Goal: Information Seeking & Learning: Learn about a topic

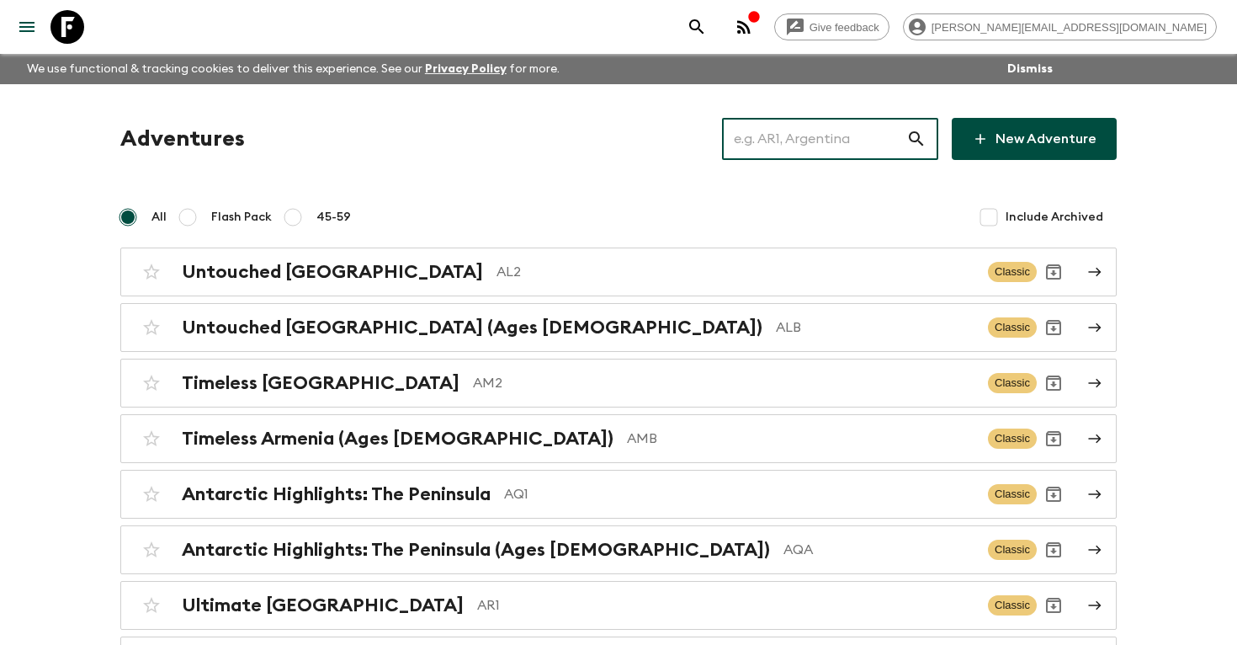
click at [824, 146] on input "text" at bounding box center [814, 138] width 184 height 47
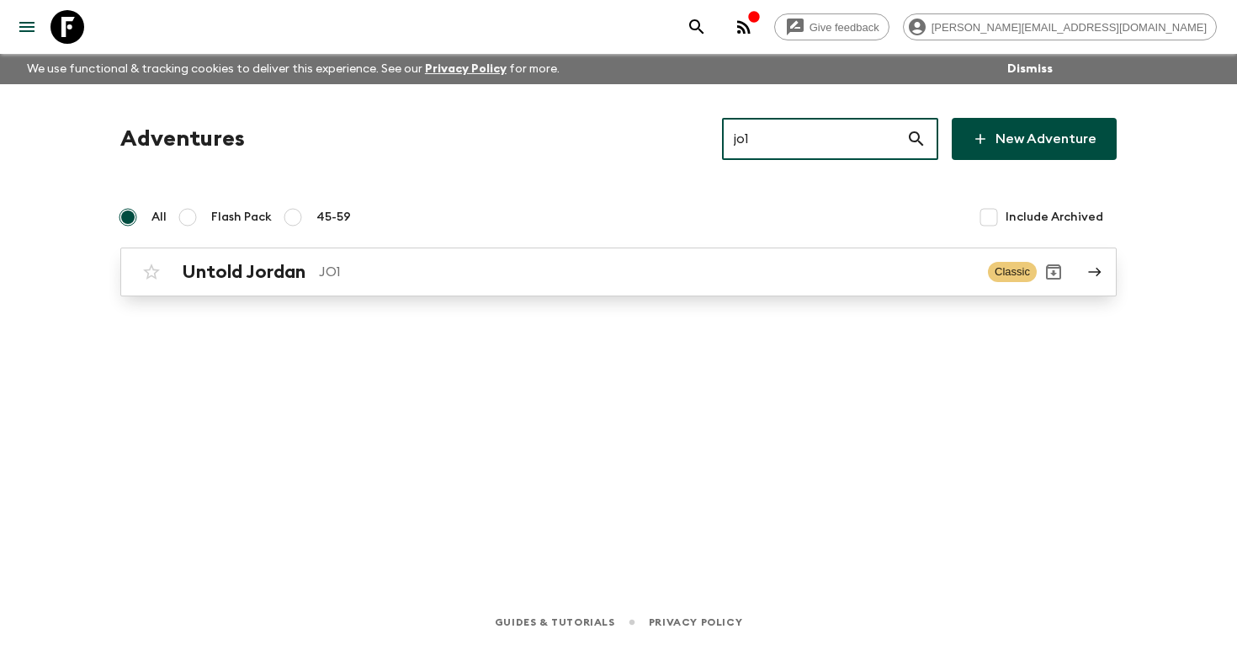
type input "jo1"
click at [566, 272] on p "JO1" at bounding box center [647, 272] width 656 height 20
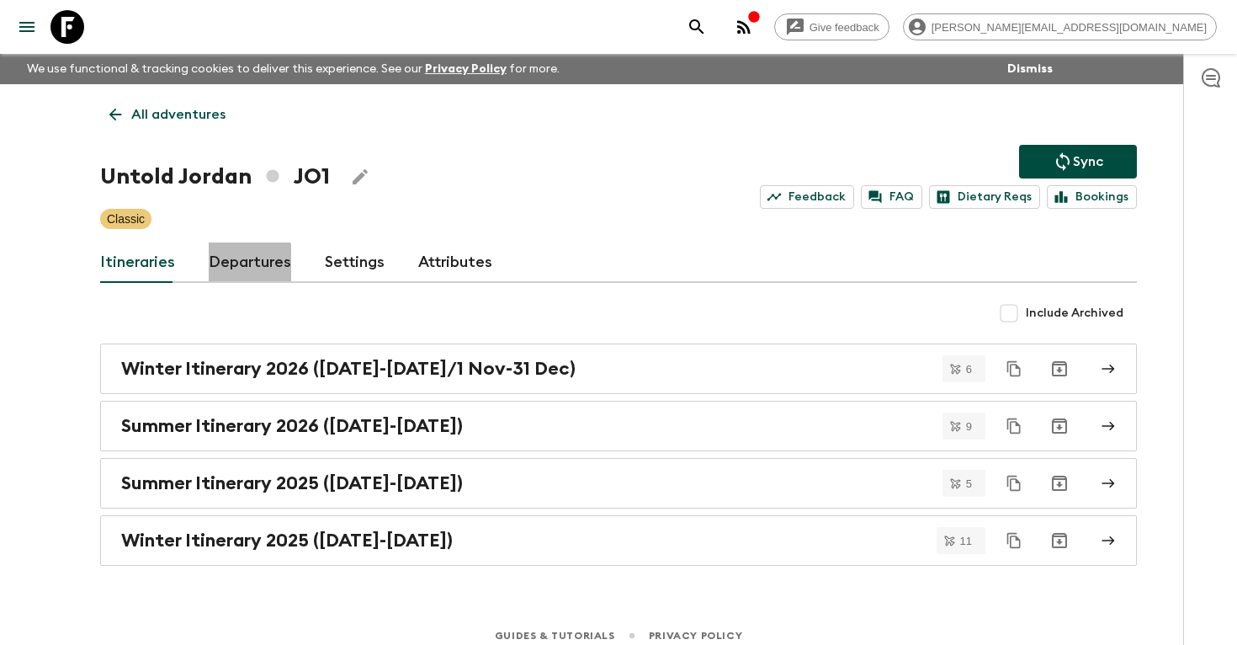
click at [242, 263] on link "Departures" at bounding box center [250, 262] width 82 height 40
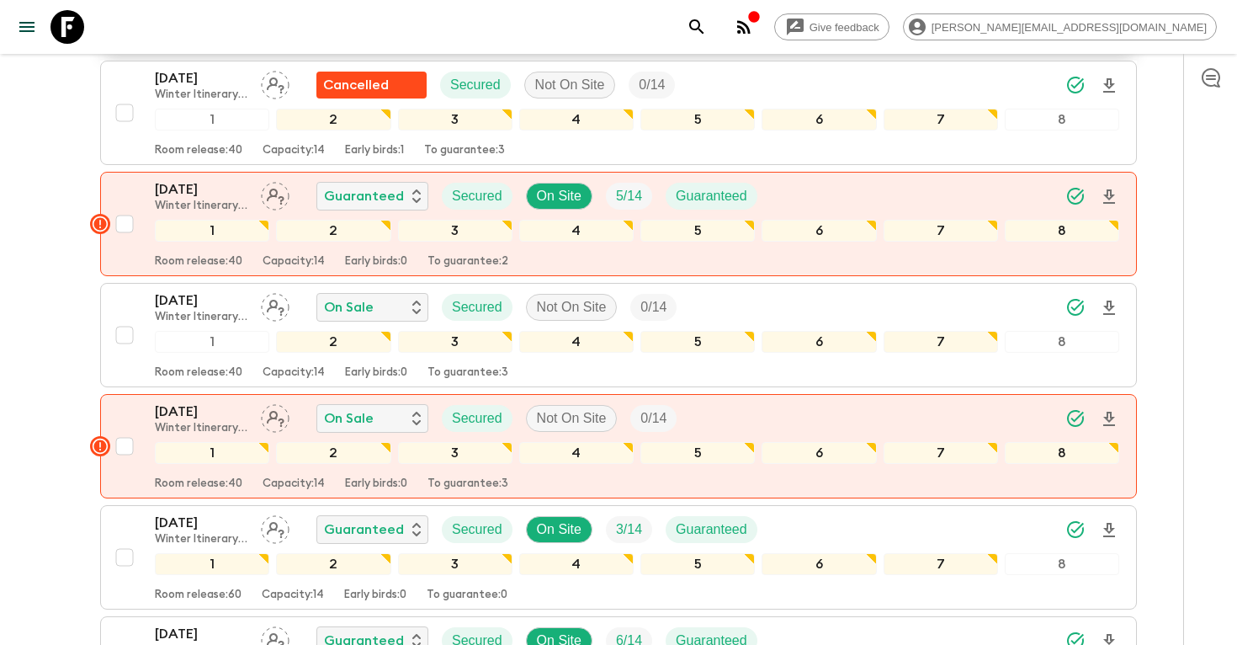
scroll to position [1686, 0]
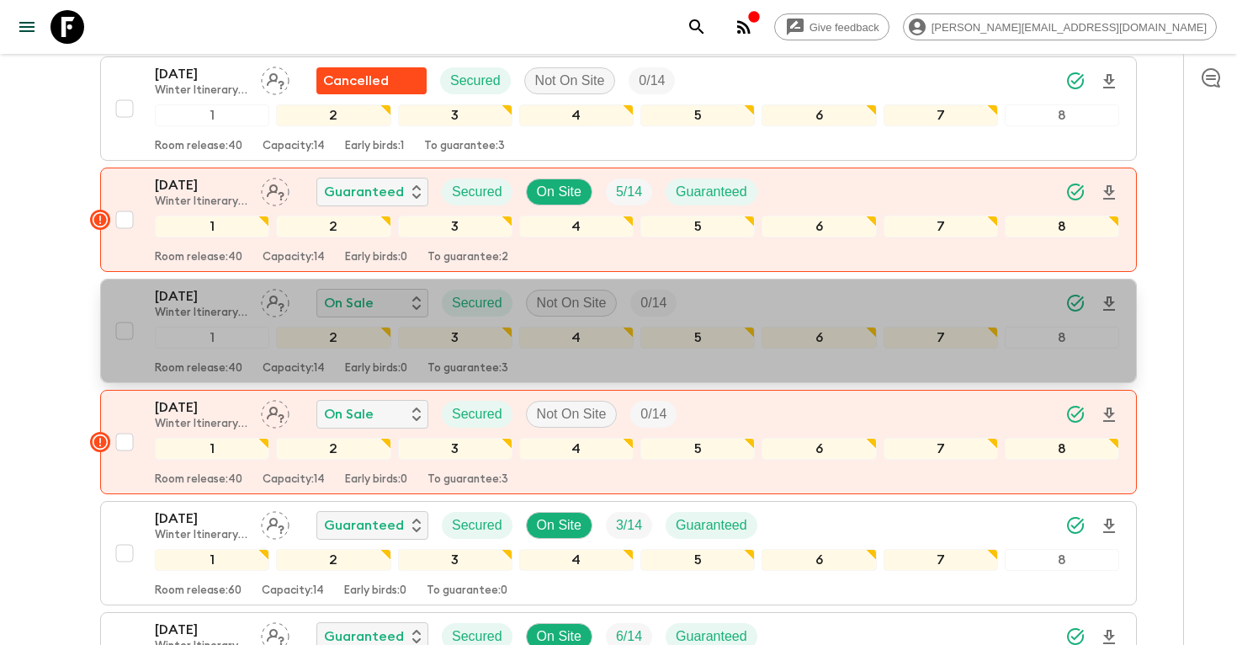
click at [202, 300] on p "[DATE]" at bounding box center [201, 296] width 93 height 20
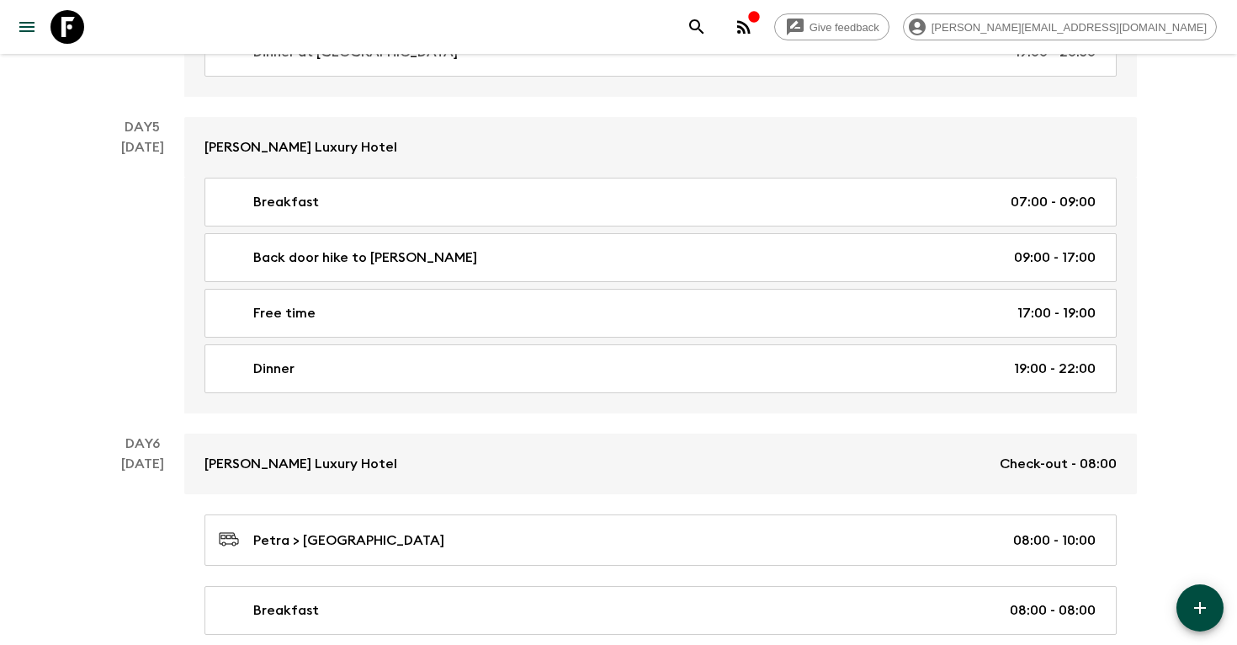
scroll to position [2077, 0]
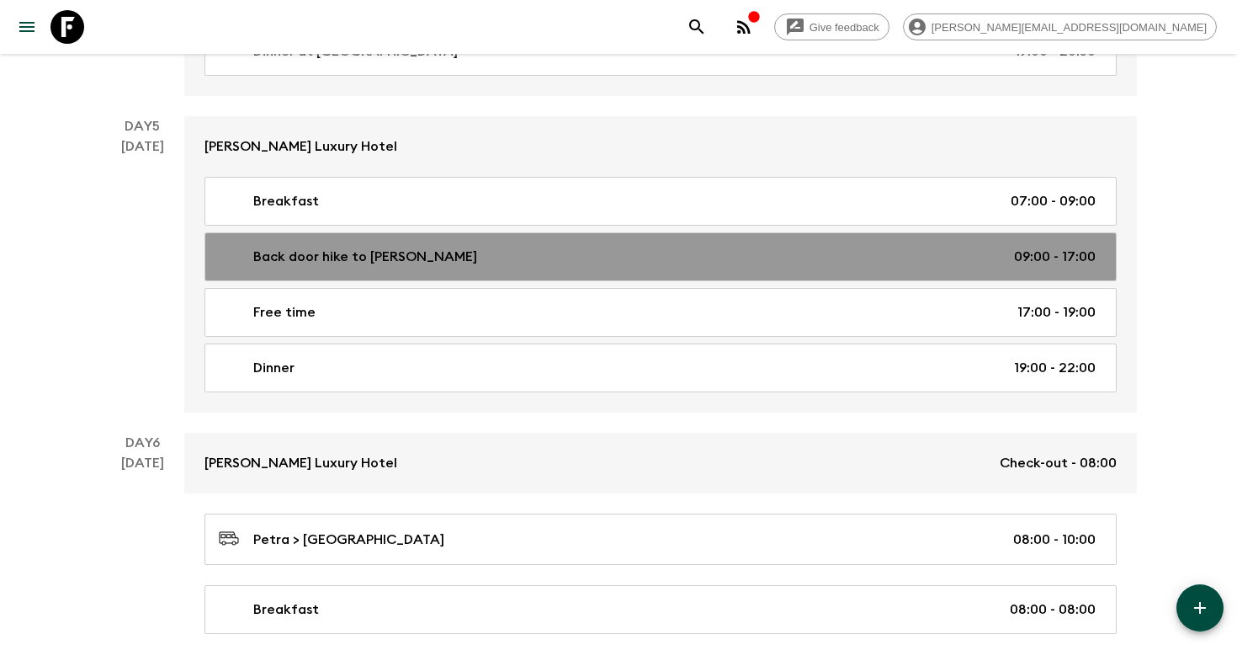
click at [353, 259] on p "Back door hike to [PERSON_NAME]" at bounding box center [365, 257] width 224 height 20
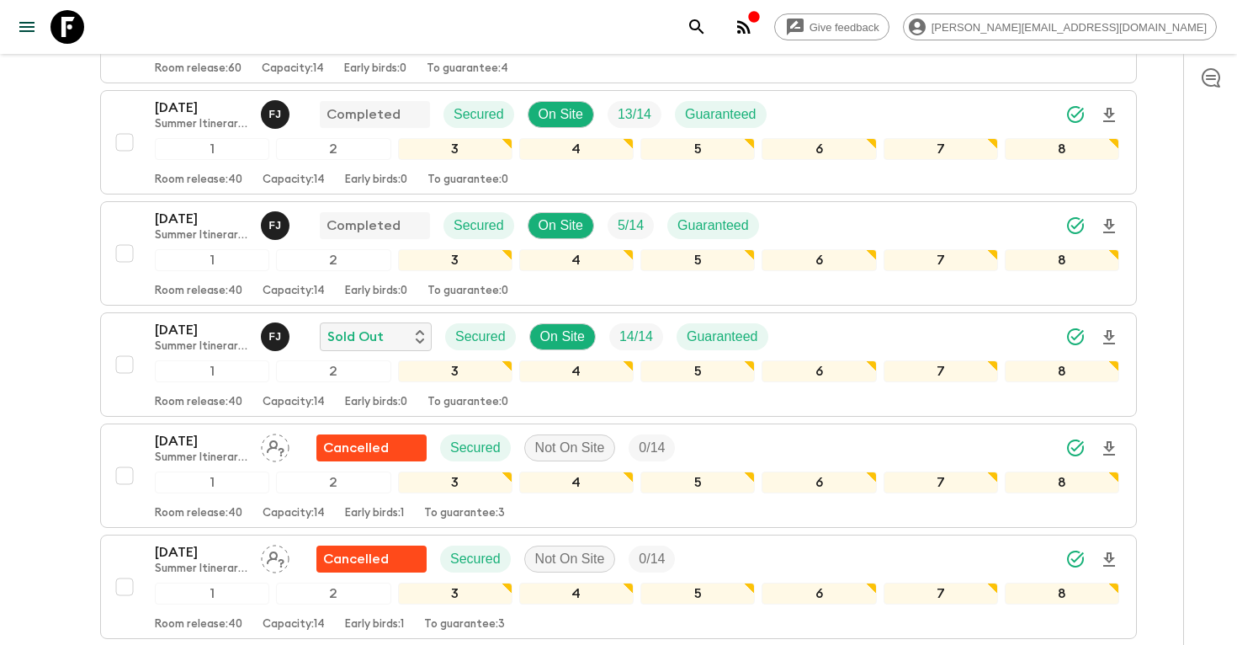
scroll to position [644, 0]
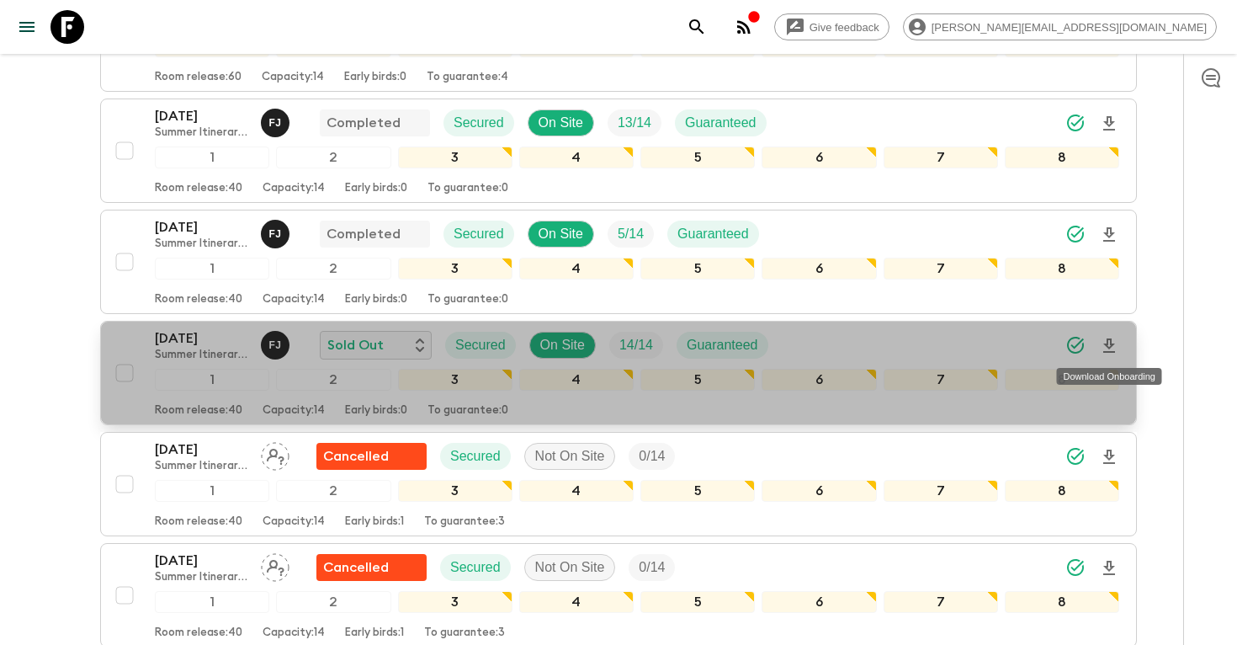
click at [1112, 343] on icon "Download Onboarding" at bounding box center [1109, 346] width 20 height 20
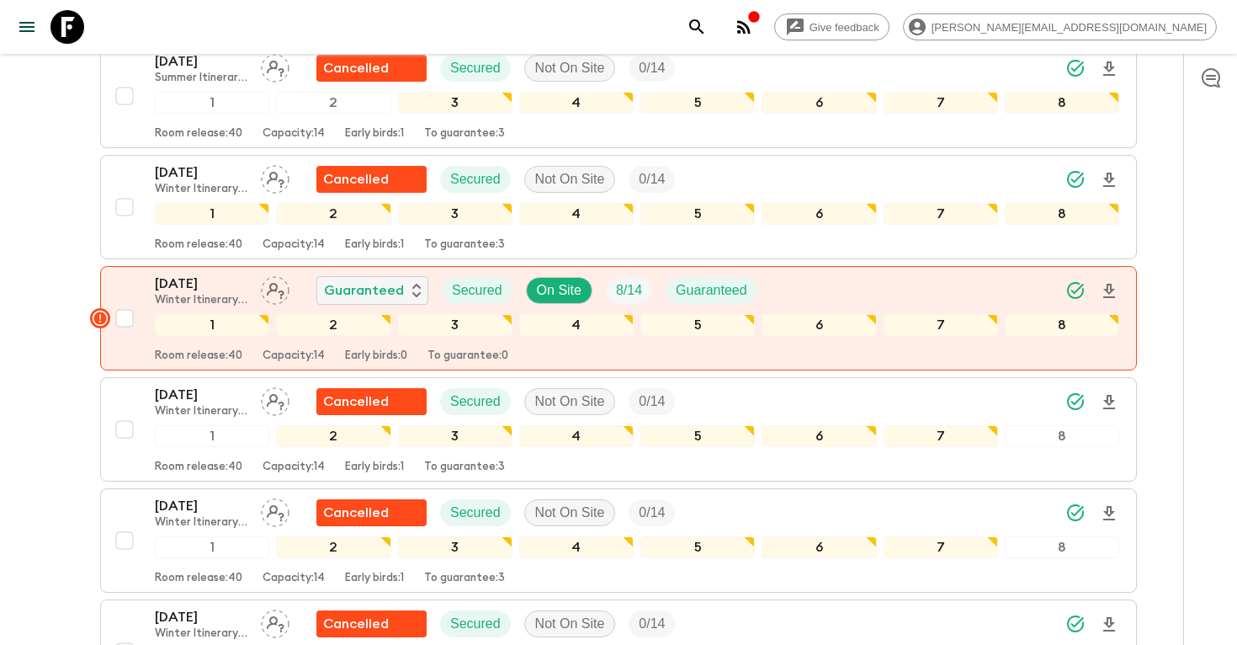
scroll to position [1214, 0]
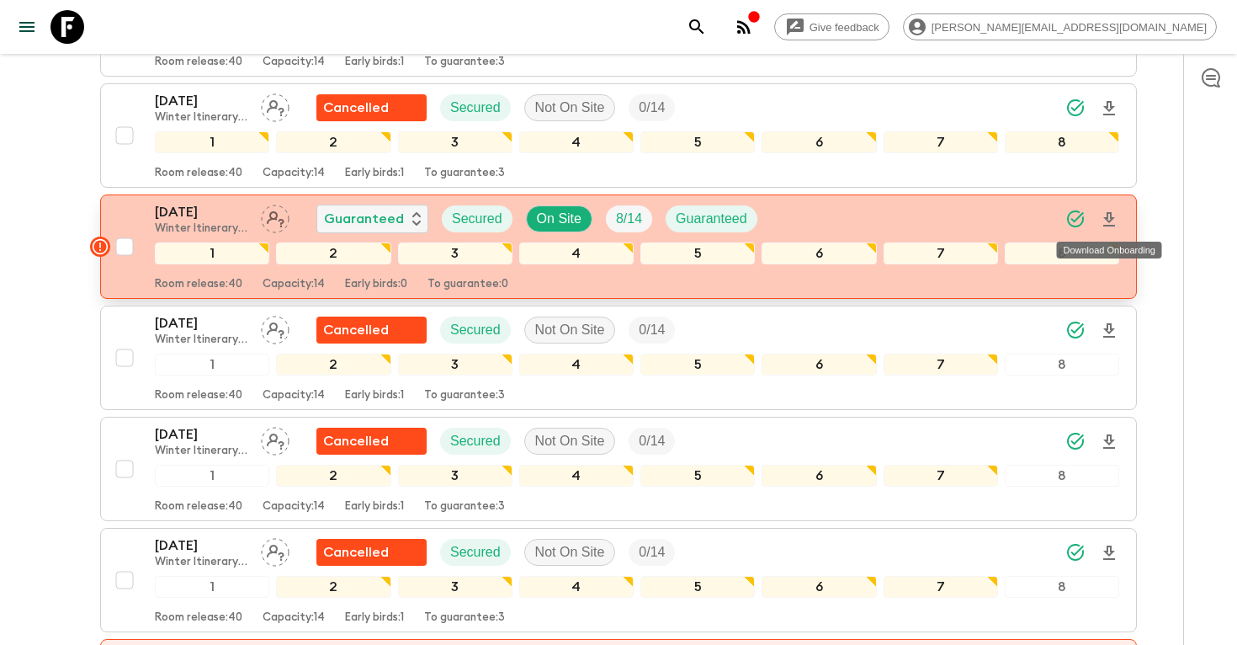
click at [1106, 217] on icon "Download Onboarding" at bounding box center [1109, 219] width 12 height 14
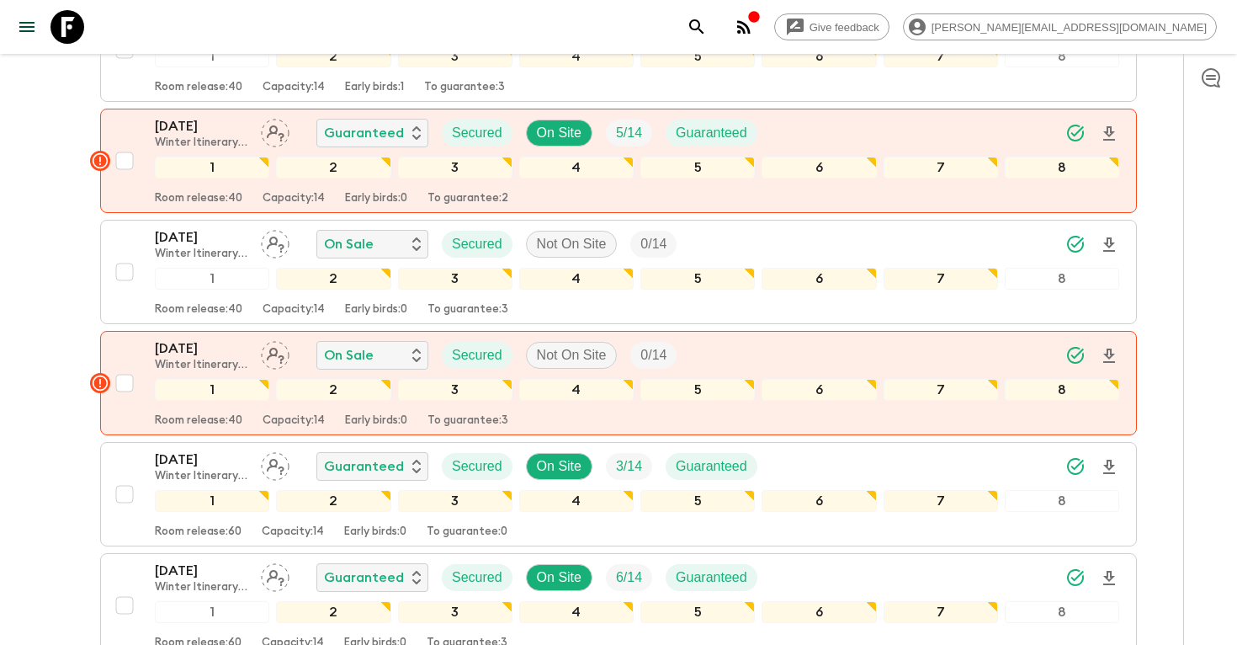
scroll to position [1750, 0]
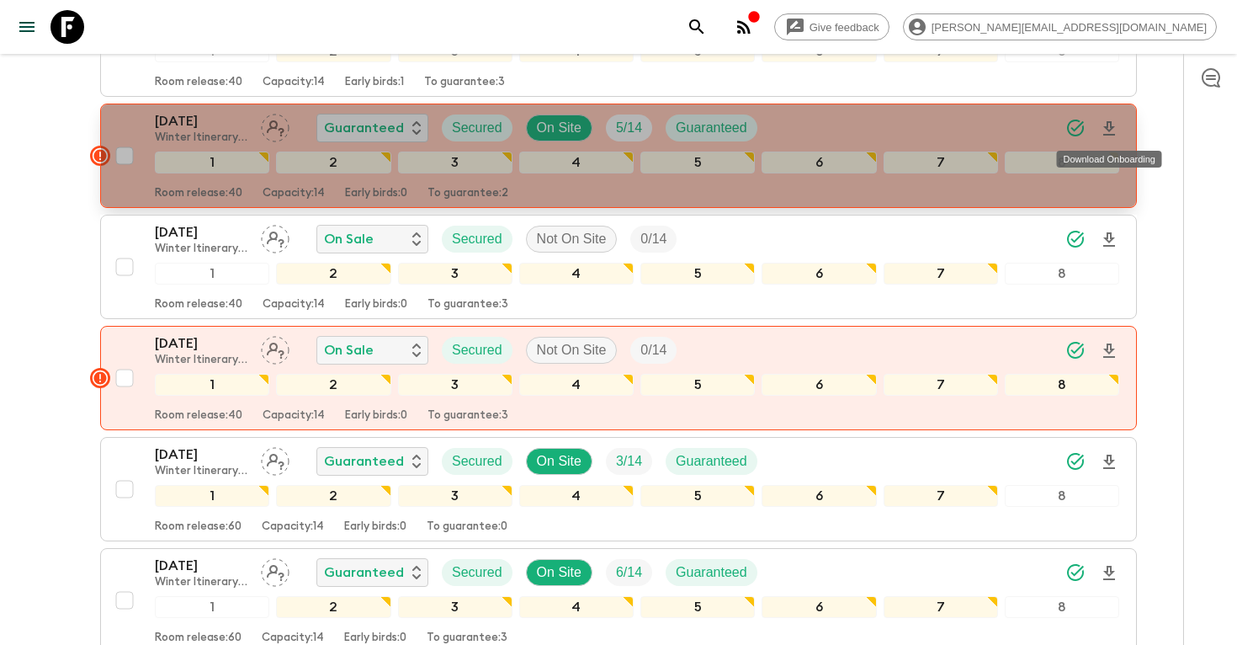
click at [1113, 129] on icon "Download Onboarding" at bounding box center [1109, 129] width 20 height 20
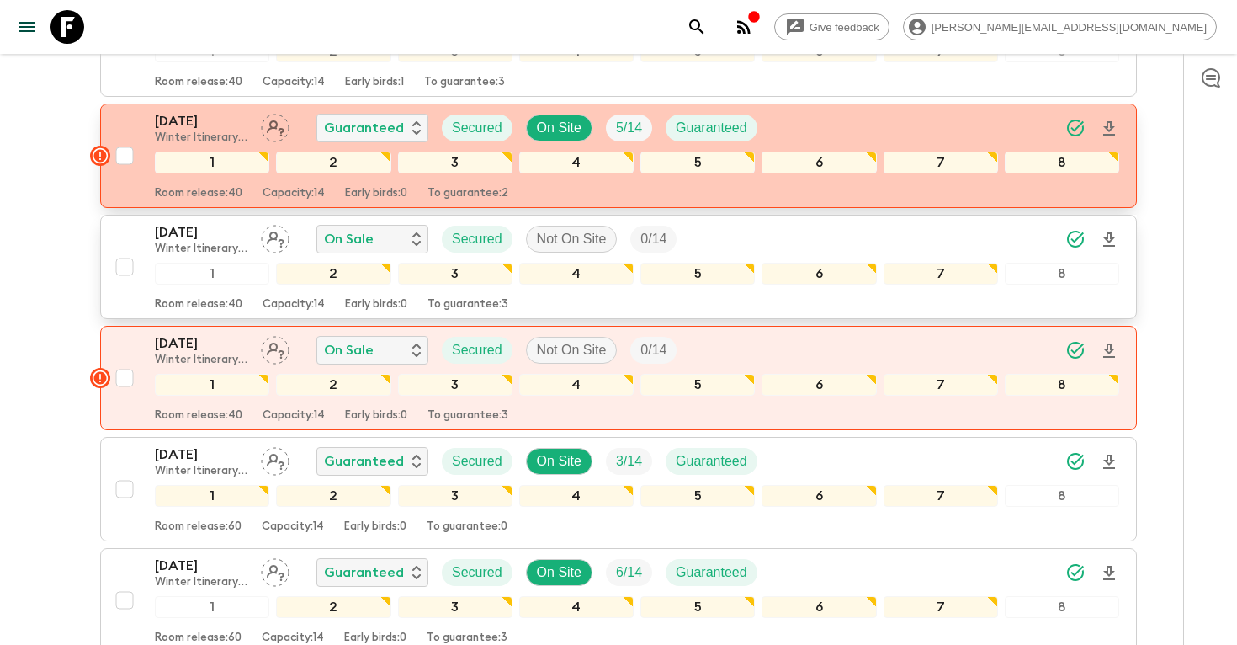
click at [210, 236] on p "[DATE]" at bounding box center [201, 232] width 93 height 20
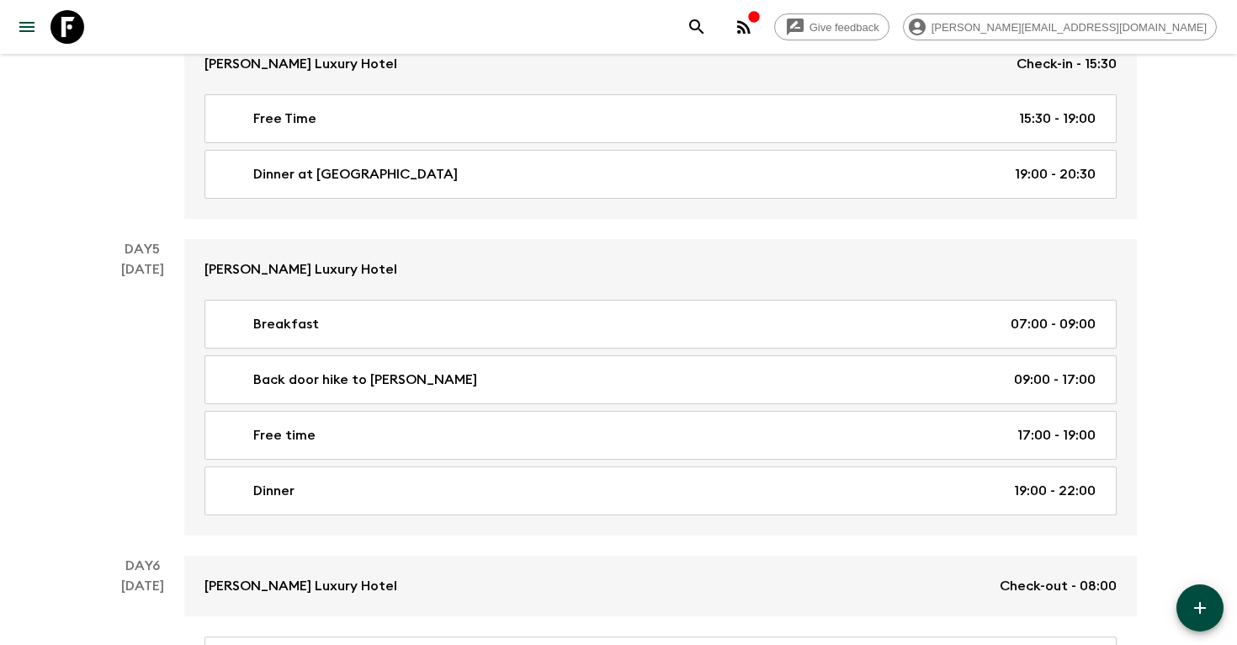
scroll to position [1952, 0]
click at [707, 30] on icon "search adventures" at bounding box center [697, 27] width 20 height 20
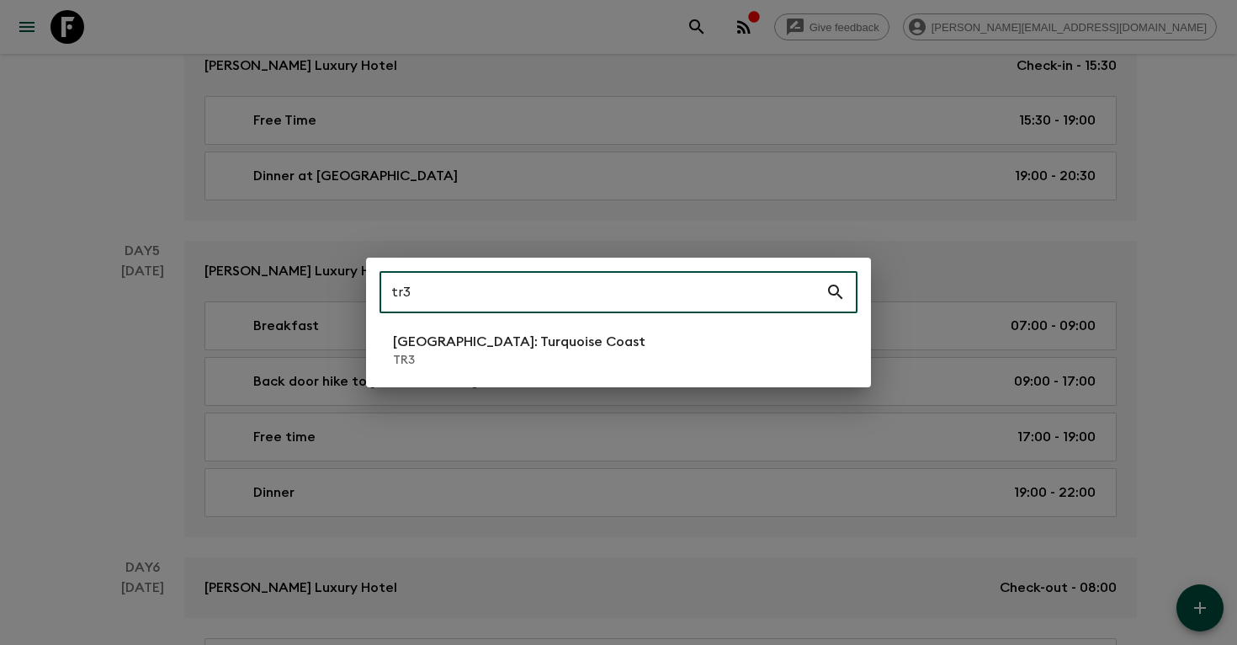
type input "tr3"
click at [616, 349] on li "[GEOGRAPHIC_DATA]: Turquoise Coast TR3" at bounding box center [619, 350] width 478 height 47
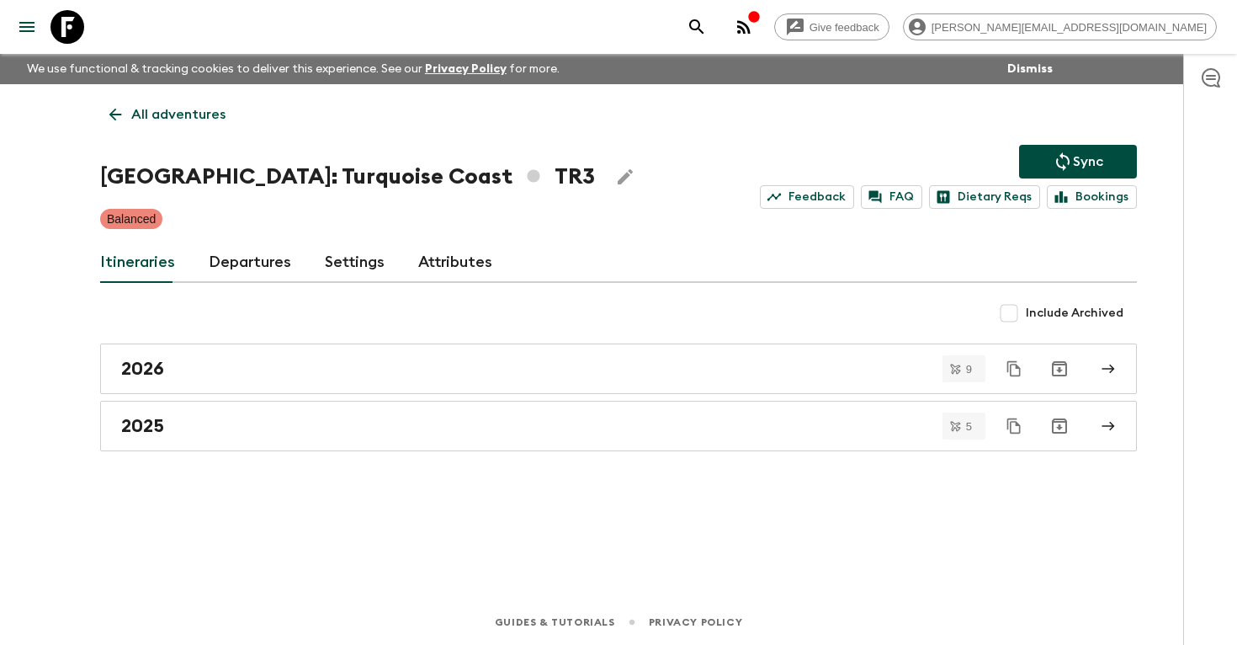
click at [258, 272] on link "Departures" at bounding box center [250, 262] width 82 height 40
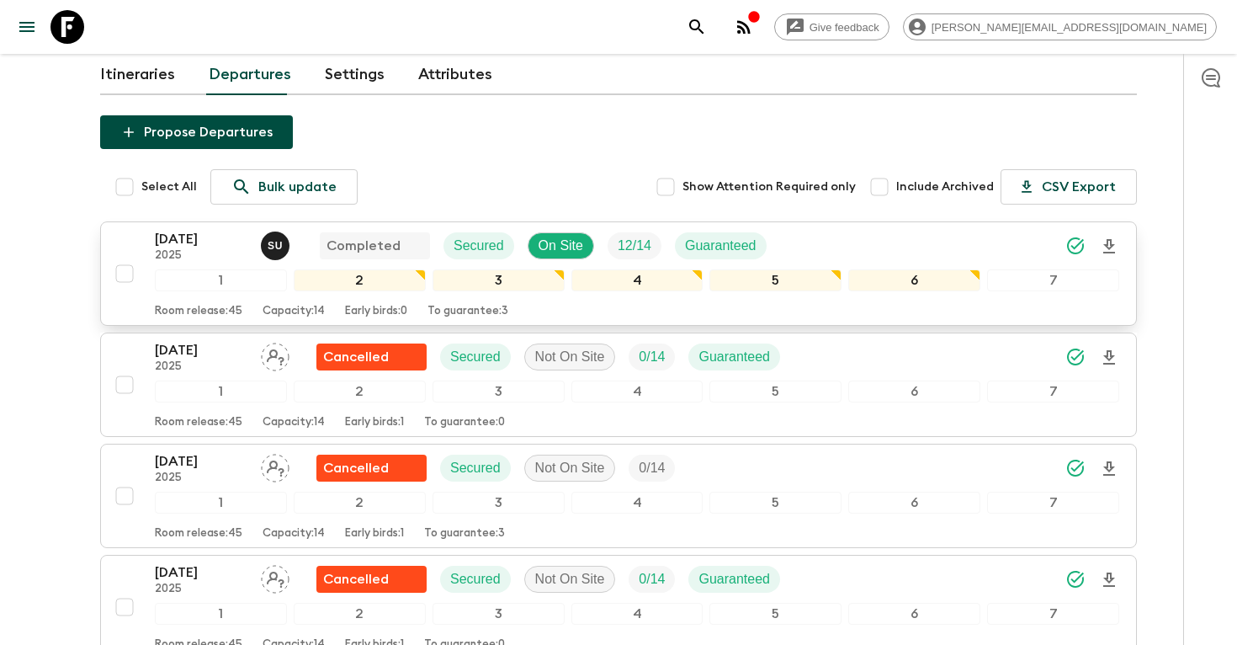
scroll to position [571, 0]
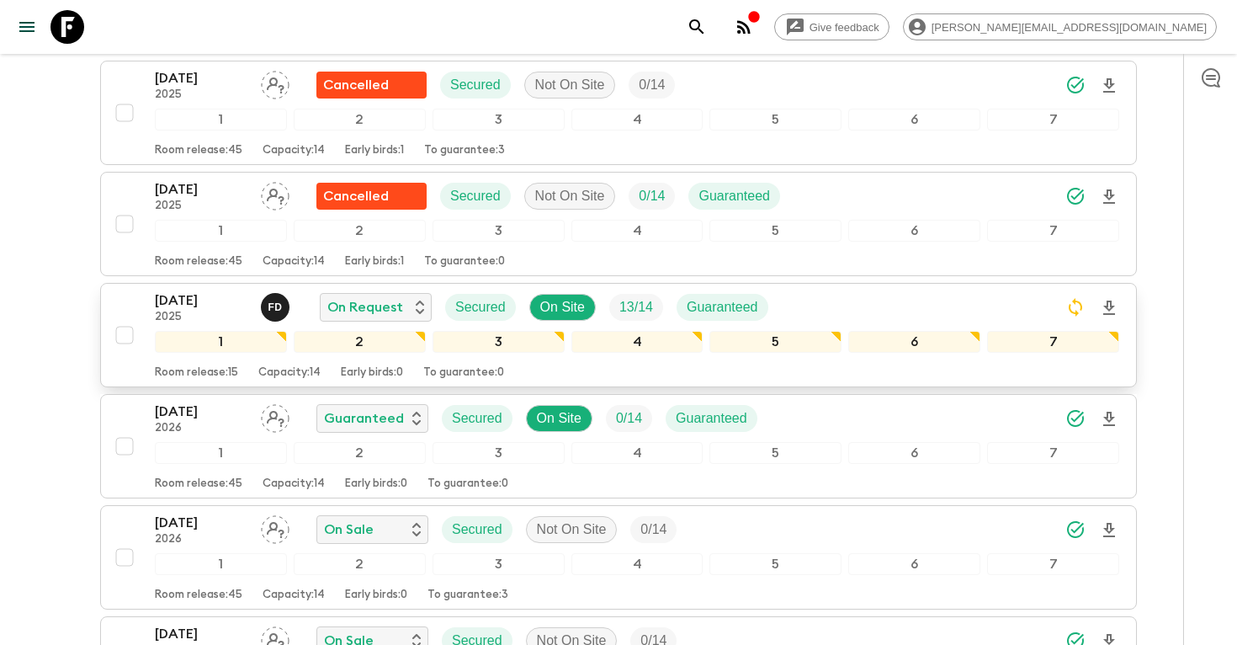
click at [1108, 309] on icon "Download Onboarding" at bounding box center [1109, 307] width 12 height 14
click at [704, 29] on icon "search adventures" at bounding box center [696, 26] width 14 height 14
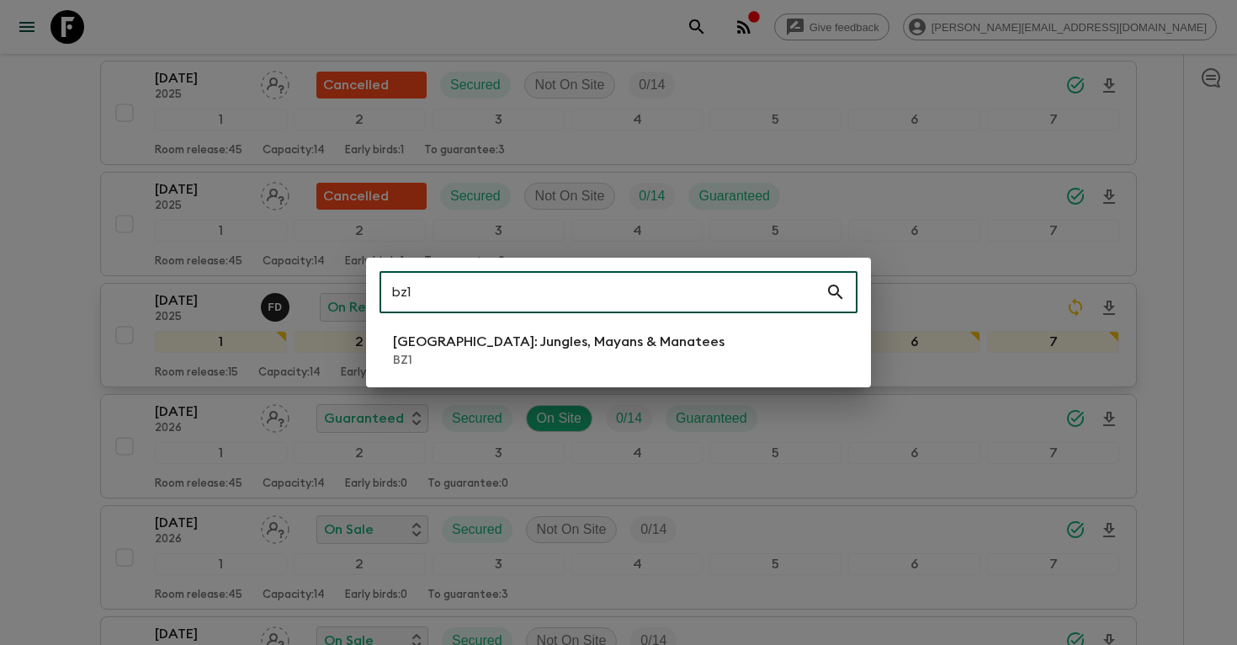
type input "bz1"
click at [582, 341] on p "[GEOGRAPHIC_DATA]: Jungles, Mayans & Manatees" at bounding box center [559, 342] width 332 height 20
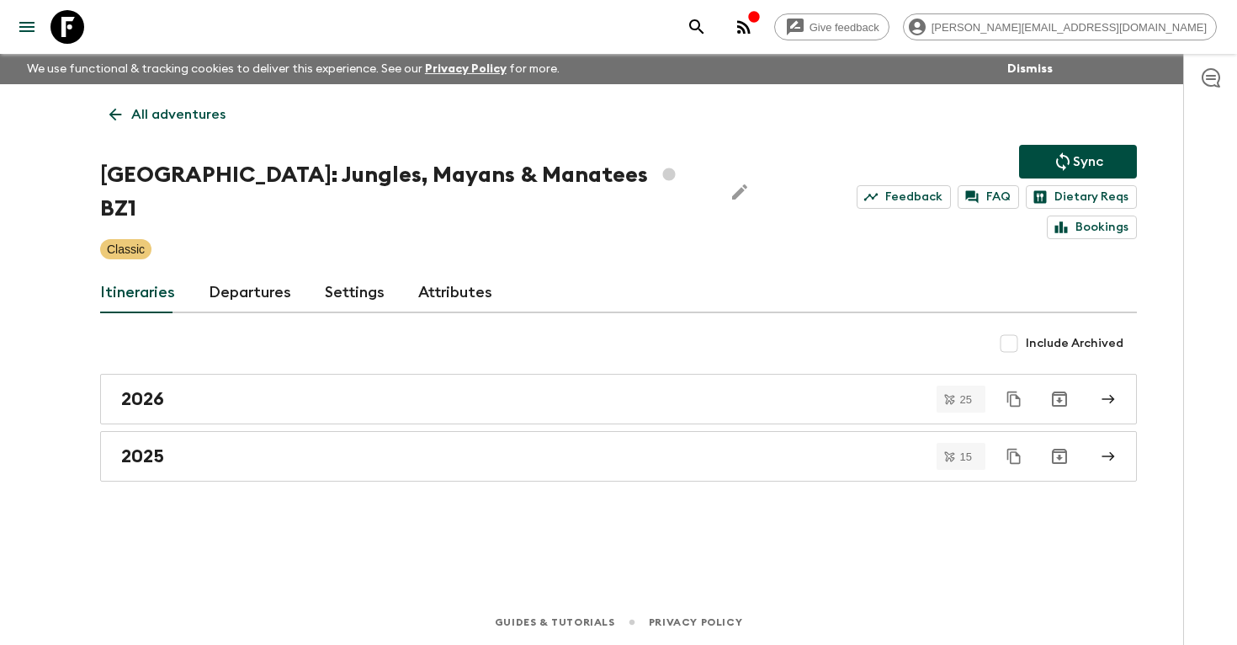
click at [245, 273] on link "Departures" at bounding box center [250, 293] width 82 height 40
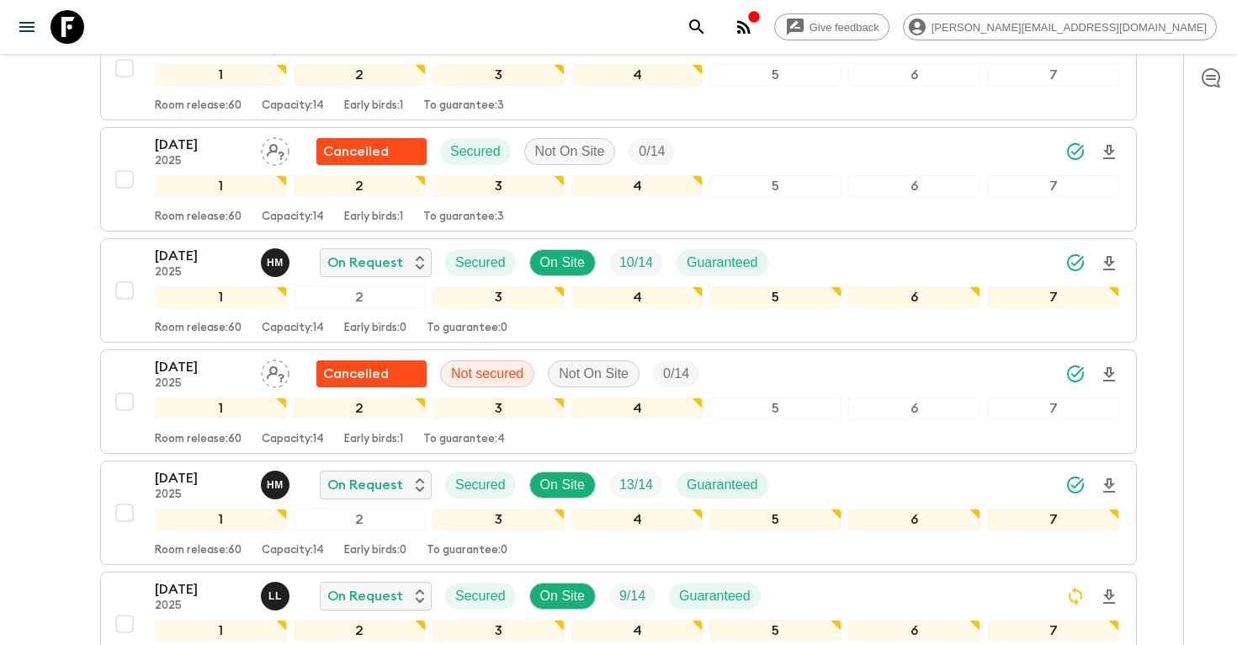
scroll to position [322, 0]
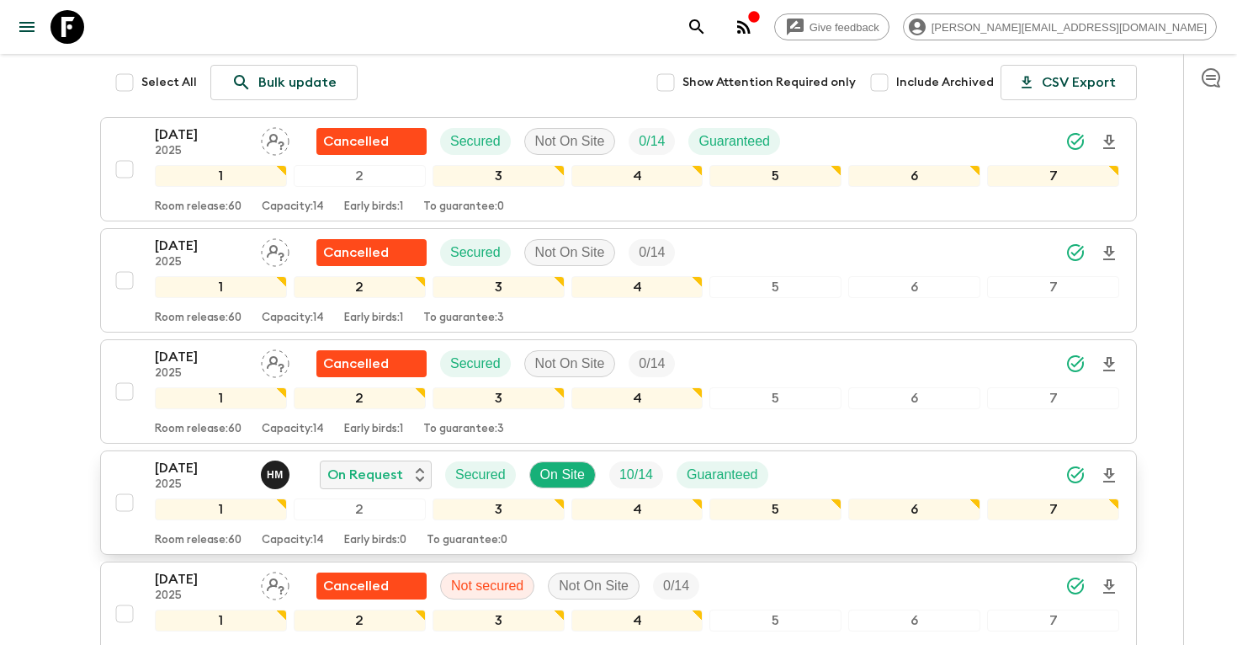
click at [941, 458] on div "[DATE] 2025 H M On Request Secured On Site 10 / 14 Guaranteed" at bounding box center [637, 475] width 964 height 34
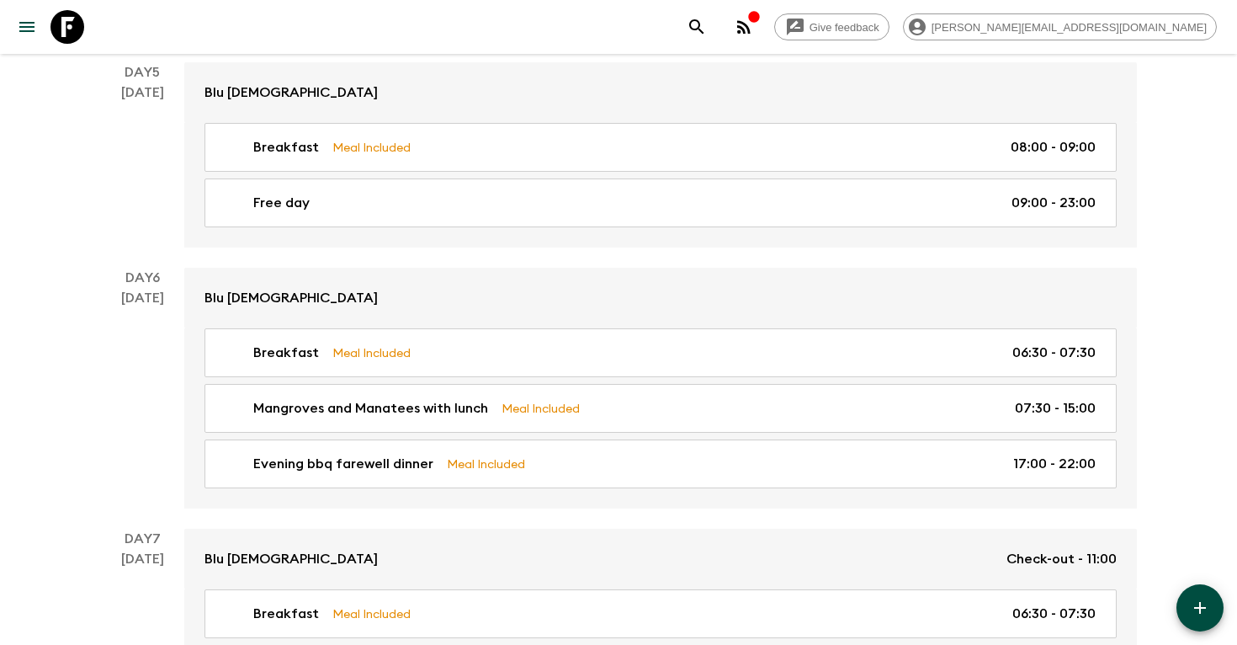
scroll to position [1851, 0]
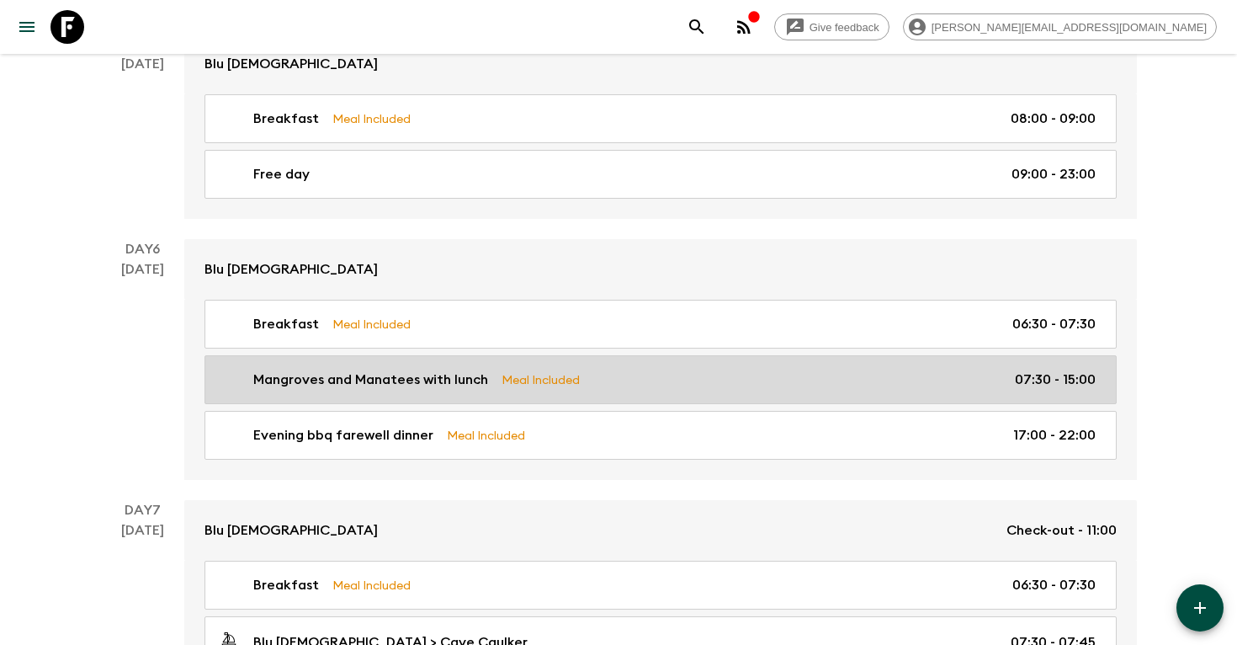
click at [381, 386] on link "Mangroves and Manatees with lunch Meal Included 07:30 - 15:00" at bounding box center [661, 379] width 912 height 49
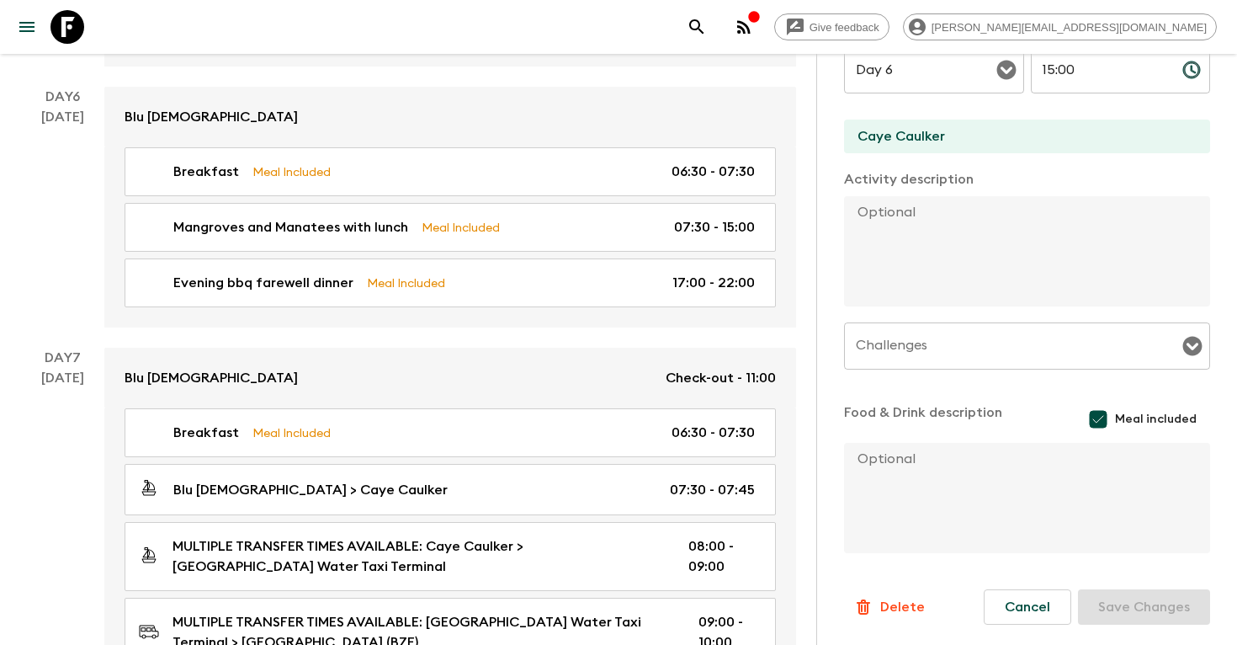
scroll to position [2046, 0]
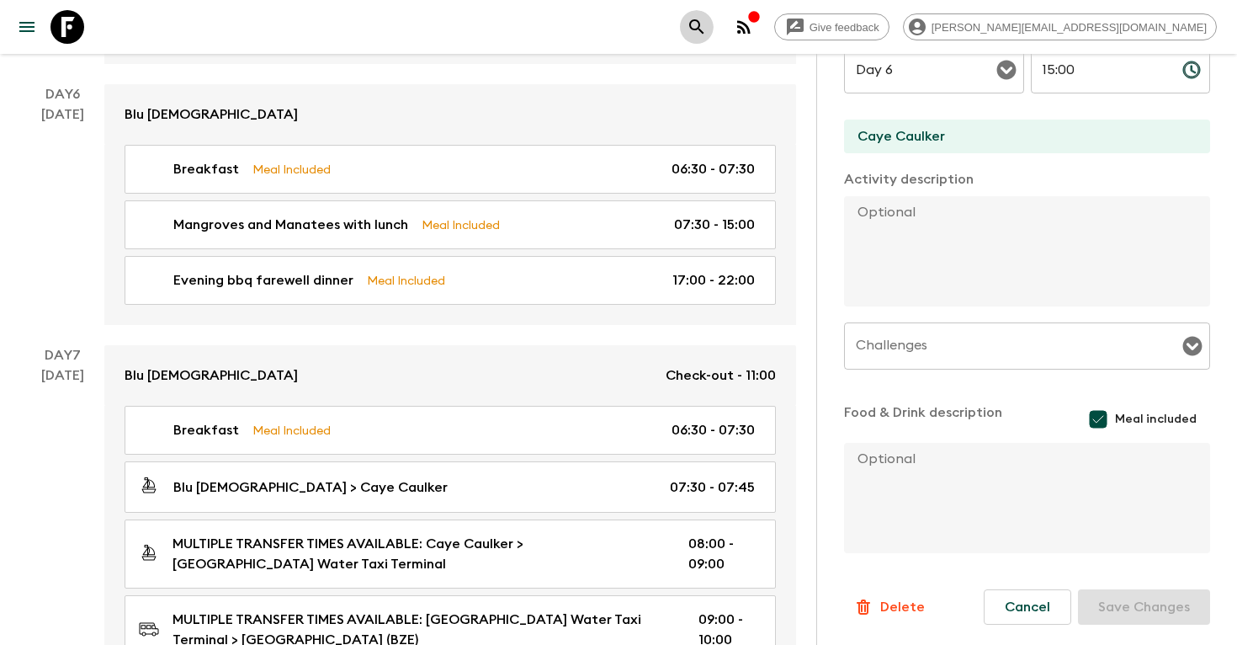
click at [707, 26] on icon "search adventures" at bounding box center [697, 27] width 20 height 20
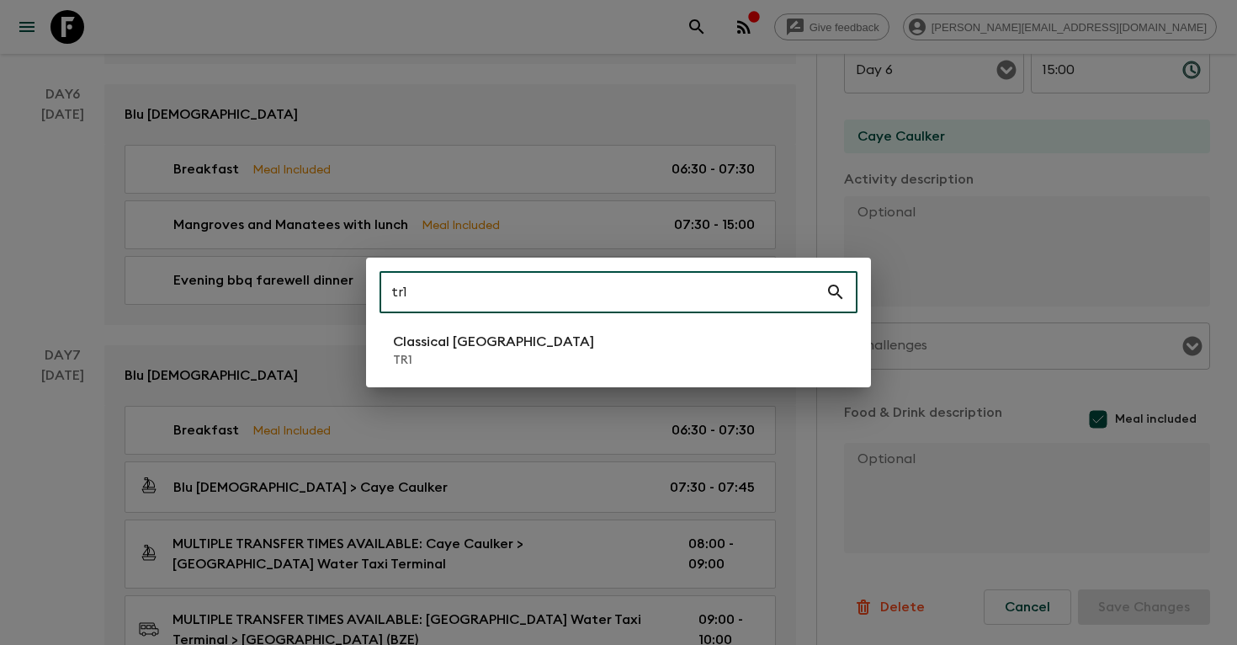
type input "tr1"
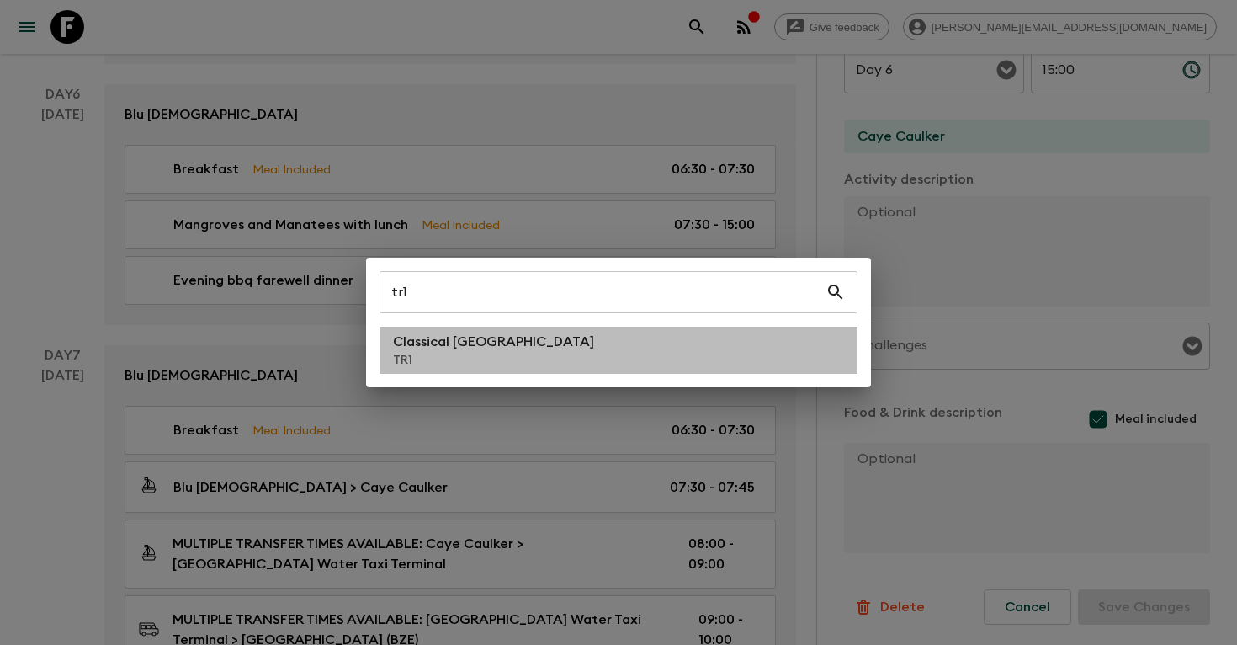
click at [582, 353] on li "Classical Türkiye TR1" at bounding box center [619, 350] width 478 height 47
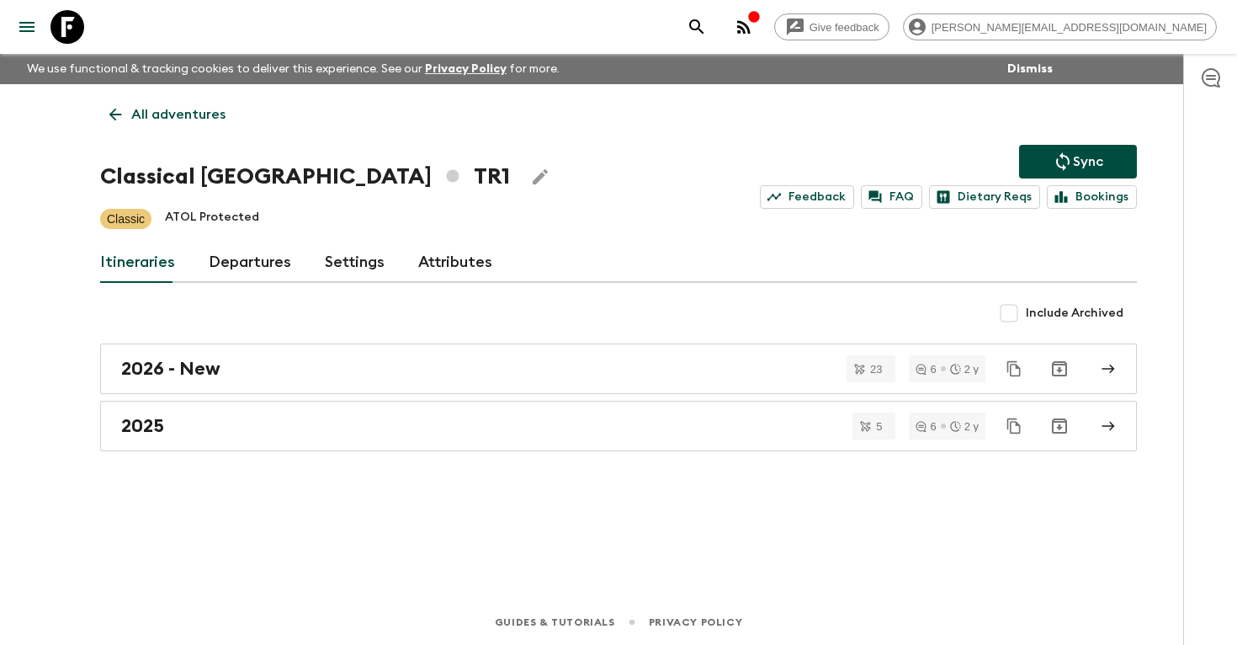
click at [226, 264] on link "Departures" at bounding box center [250, 262] width 82 height 40
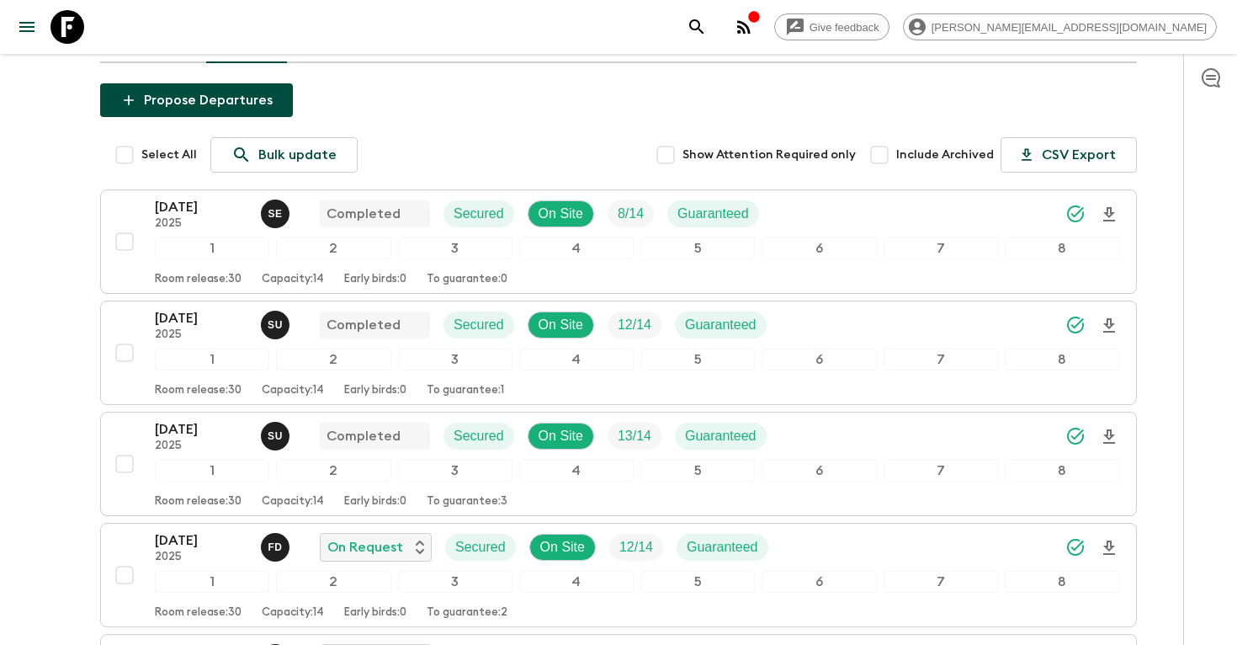
scroll to position [251, 0]
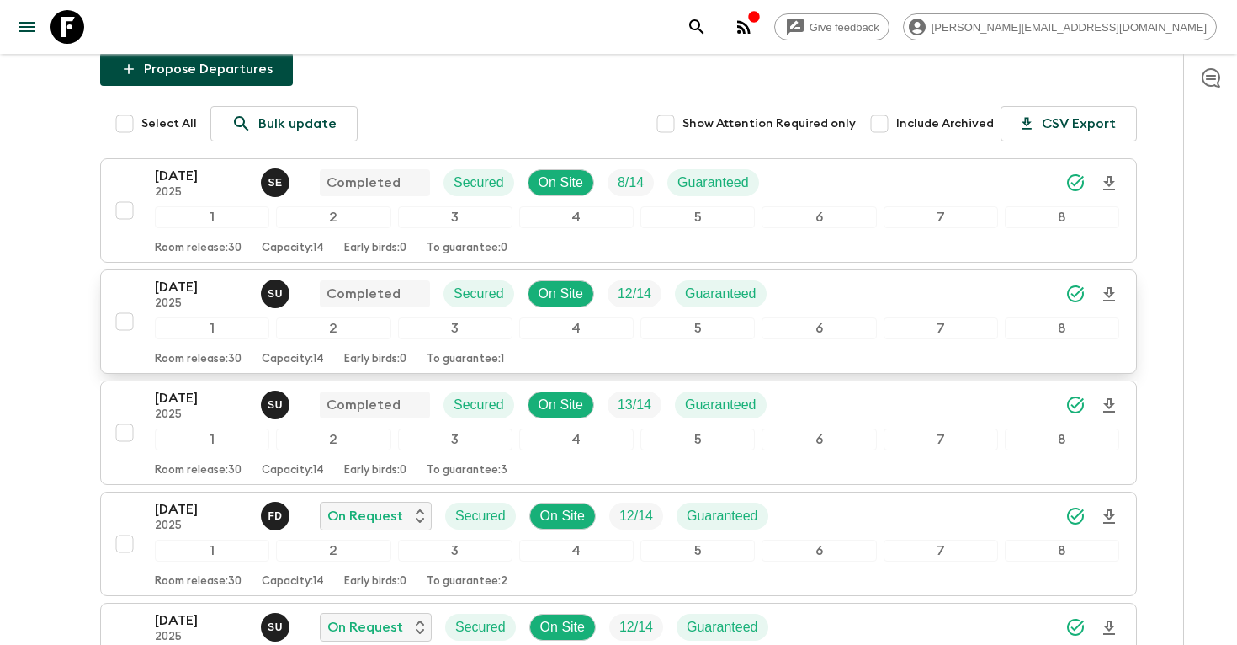
click at [174, 296] on p "[DATE]" at bounding box center [201, 287] width 93 height 20
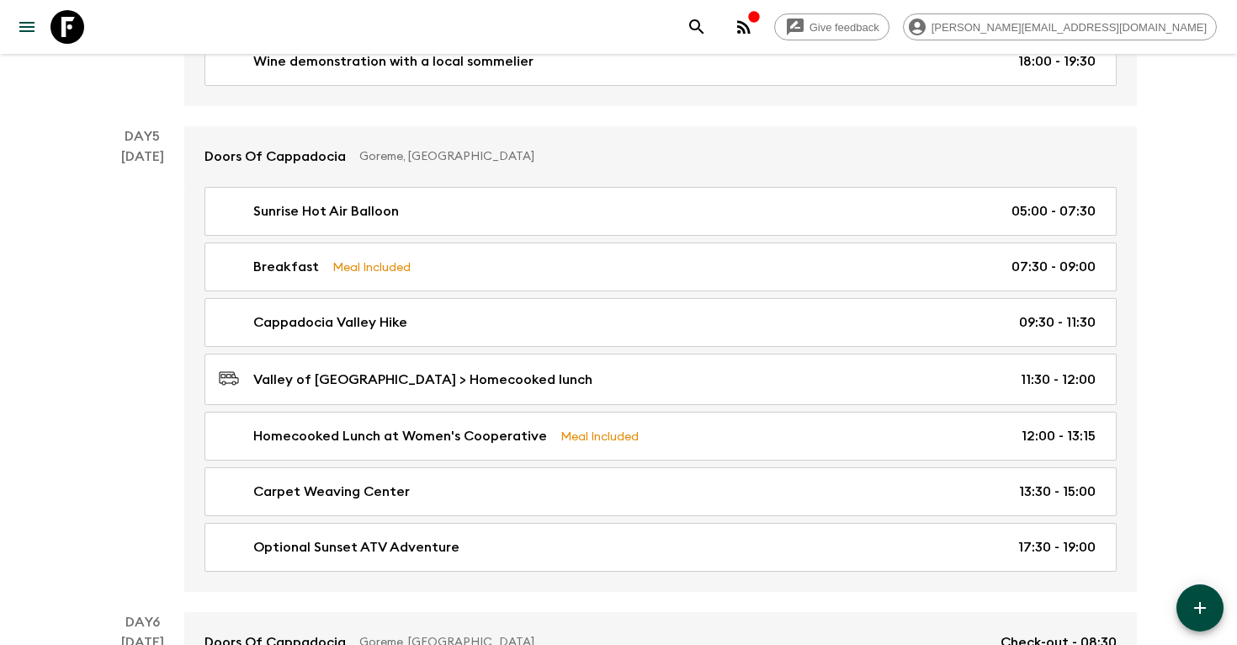
scroll to position [2184, 0]
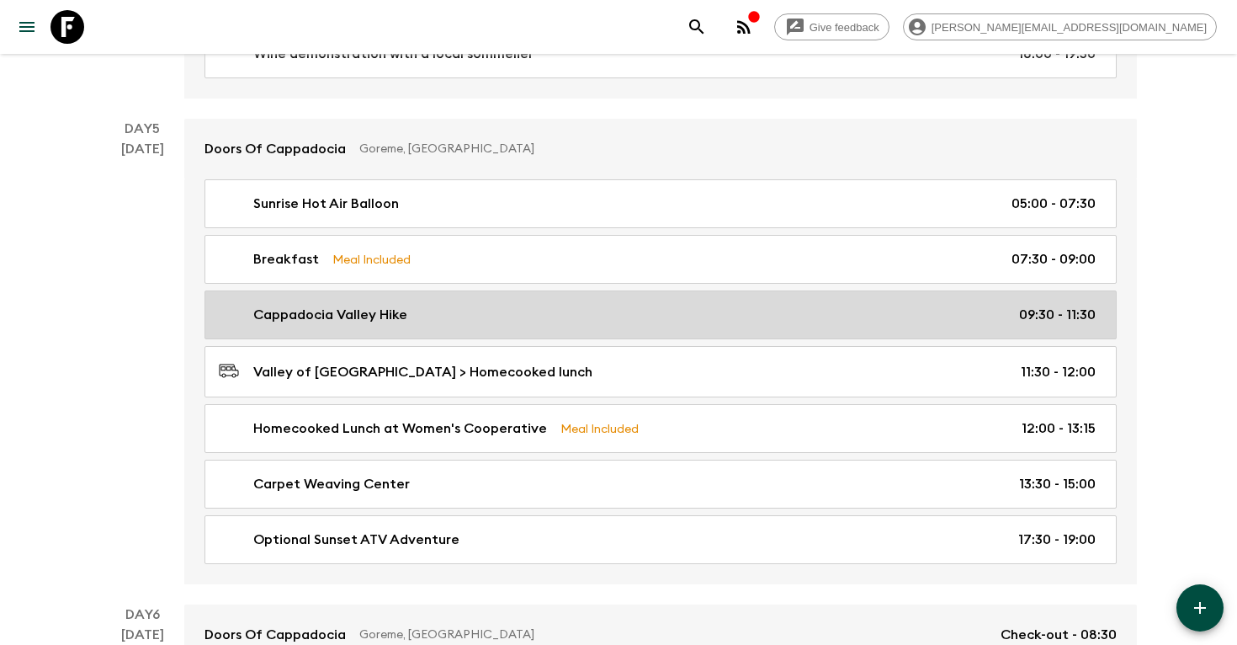
click at [378, 311] on p "Cappadocia Valley Hike" at bounding box center [330, 315] width 154 height 20
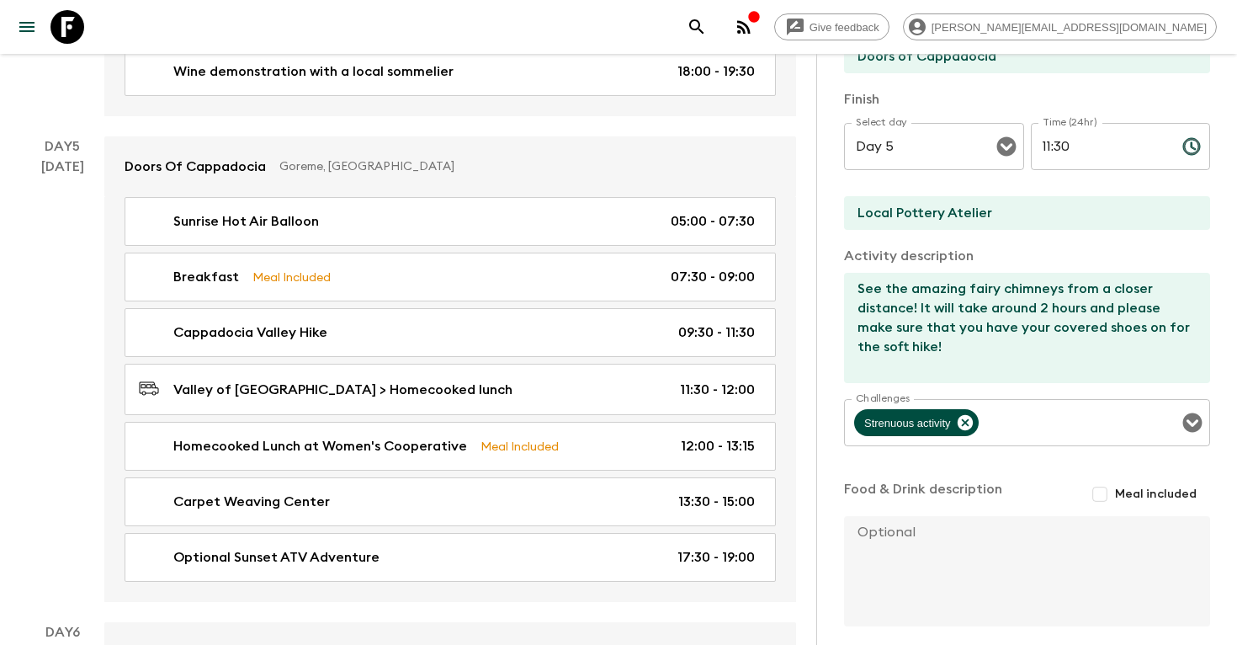
scroll to position [564, 0]
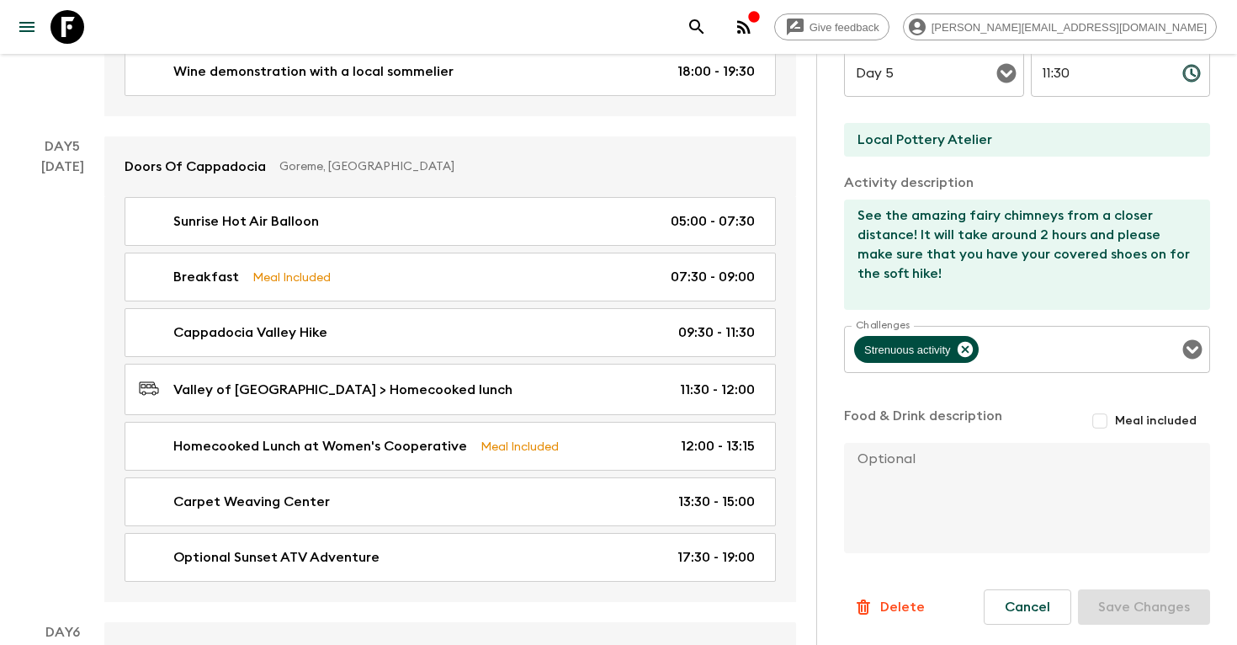
click at [707, 25] on icon "search adventures" at bounding box center [697, 27] width 20 height 20
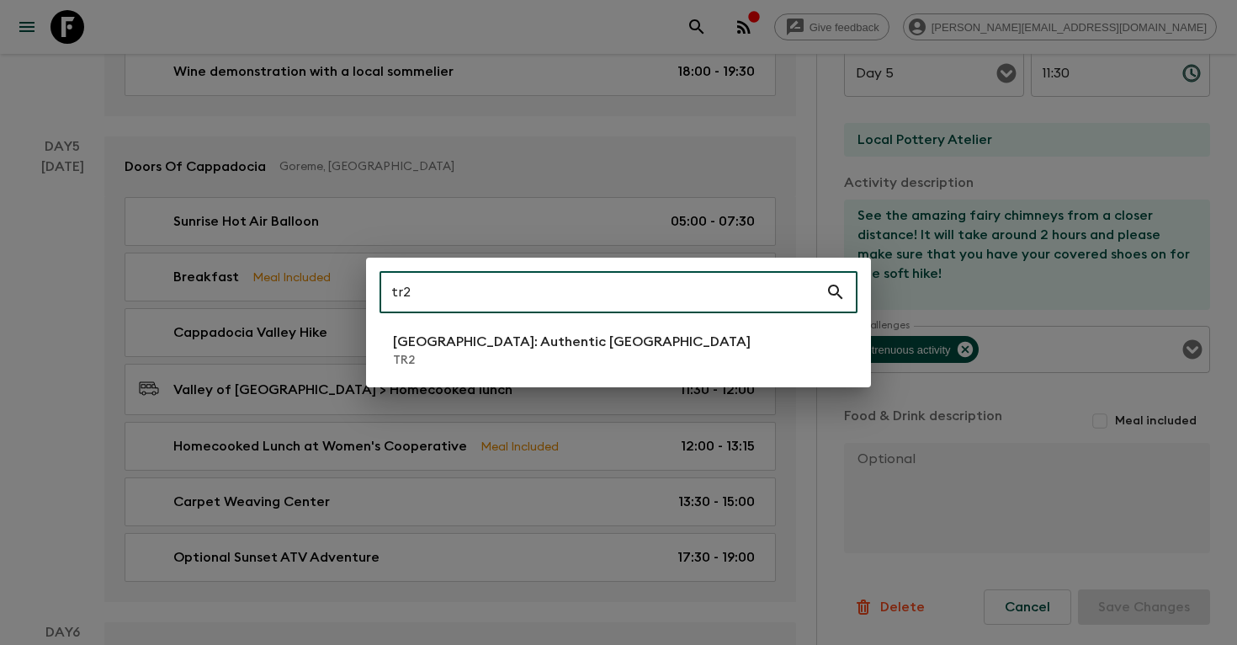
type input "tr2"
click at [504, 352] on p "TR2" at bounding box center [572, 360] width 358 height 17
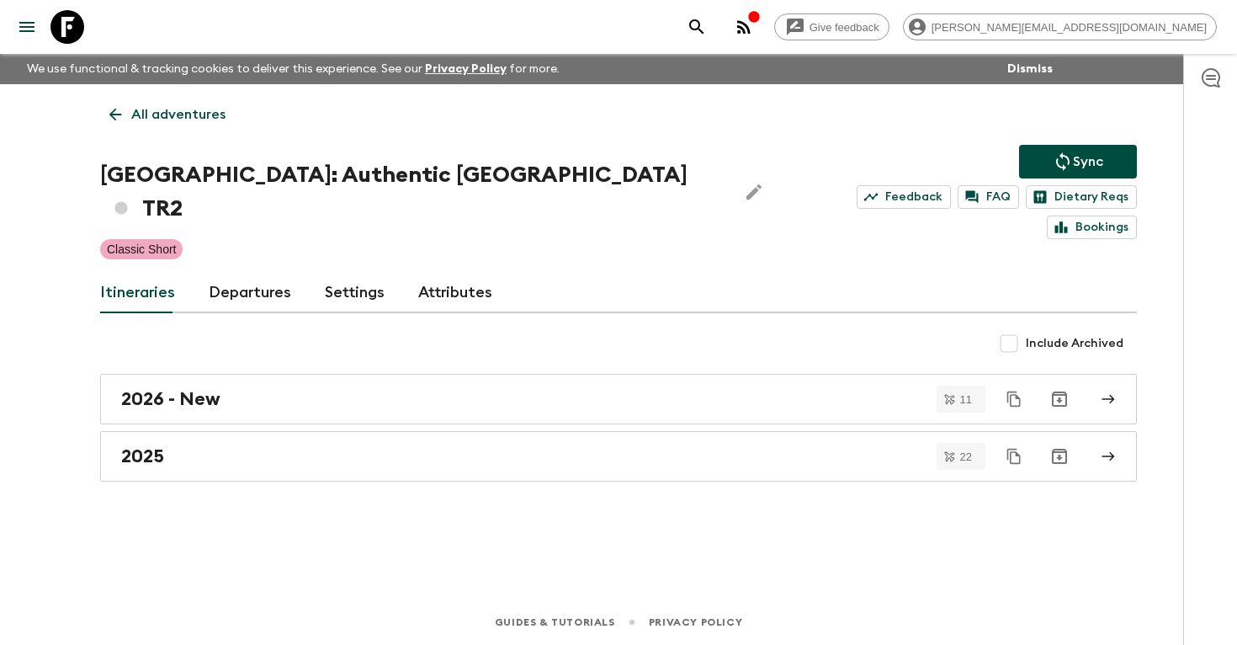
click at [243, 273] on link "Departures" at bounding box center [250, 293] width 82 height 40
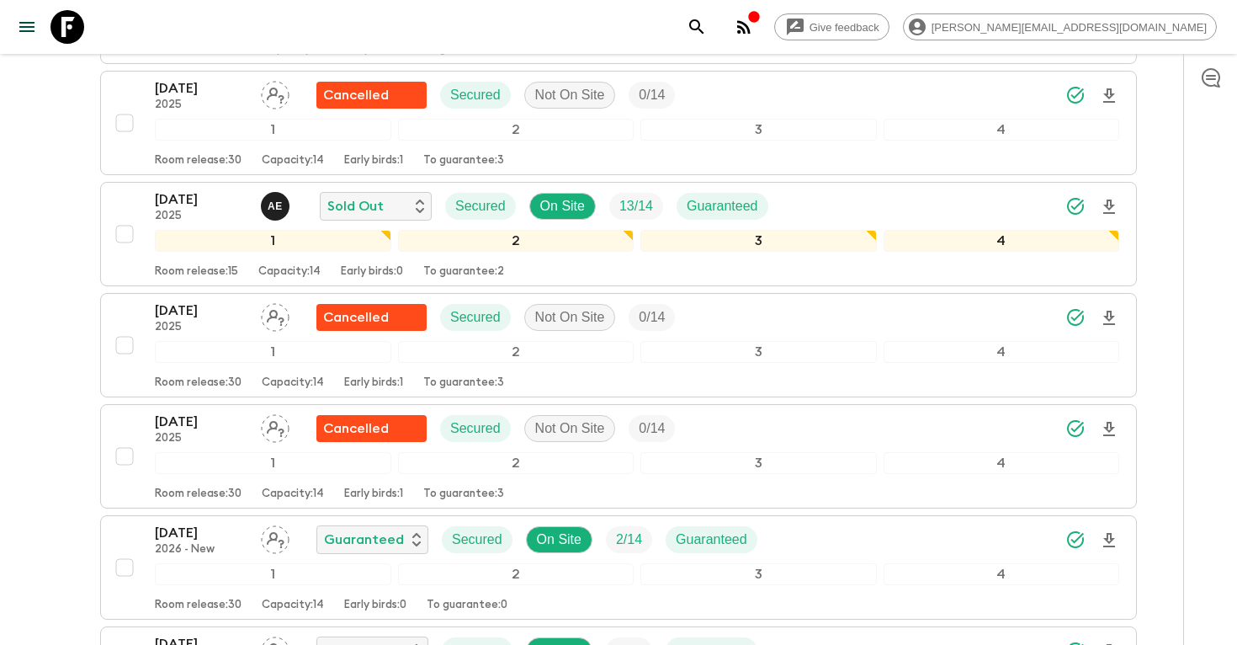
scroll to position [2409, 0]
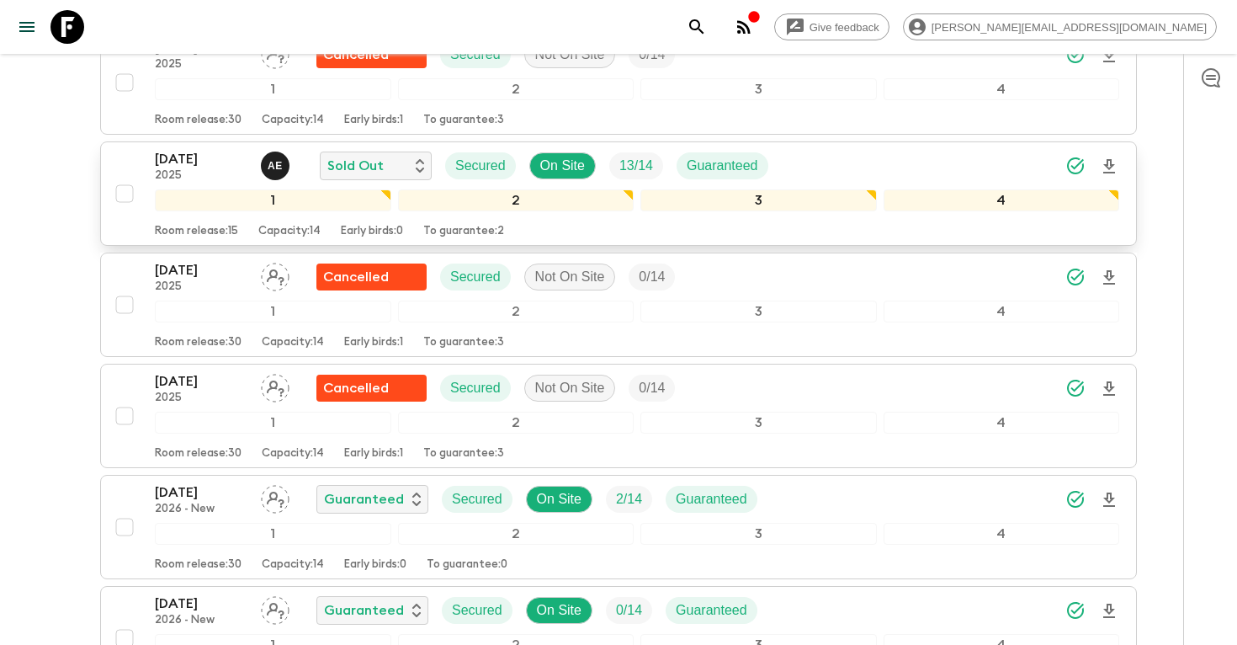
click at [1112, 159] on icon "Download Onboarding" at bounding box center [1109, 166] width 12 height 14
click at [707, 31] on icon "search adventures" at bounding box center [697, 27] width 20 height 20
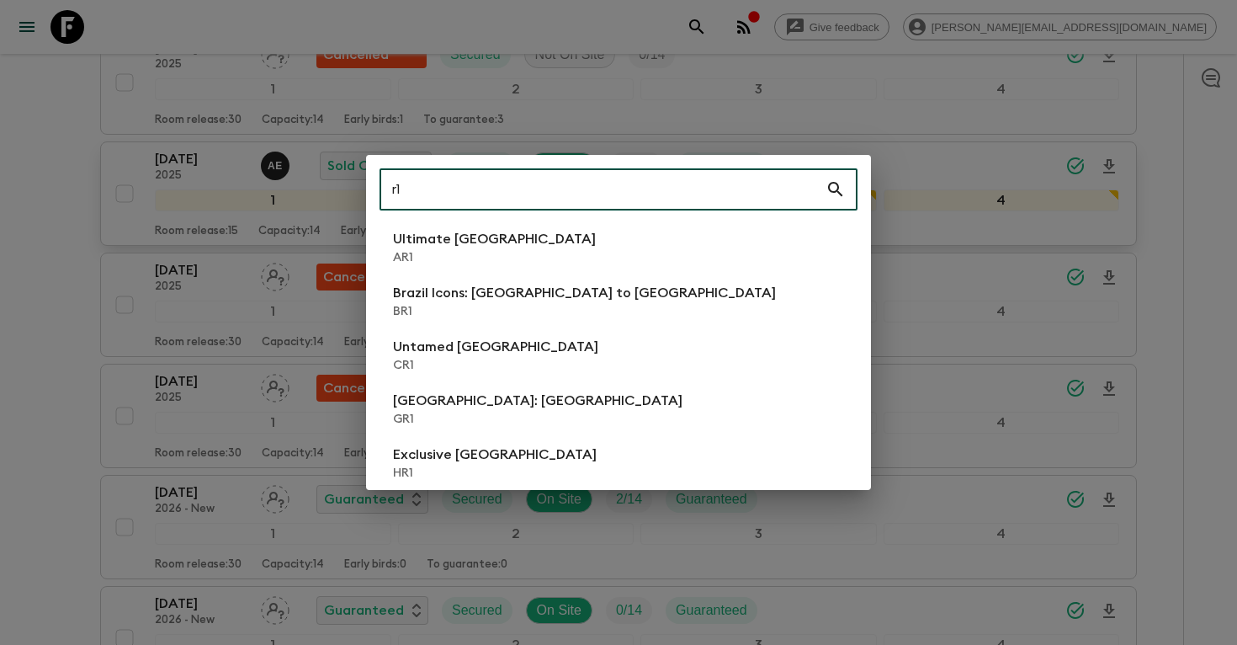
type input "r1"
click at [500, 247] on p "Ultimate [GEOGRAPHIC_DATA]" at bounding box center [494, 239] width 203 height 20
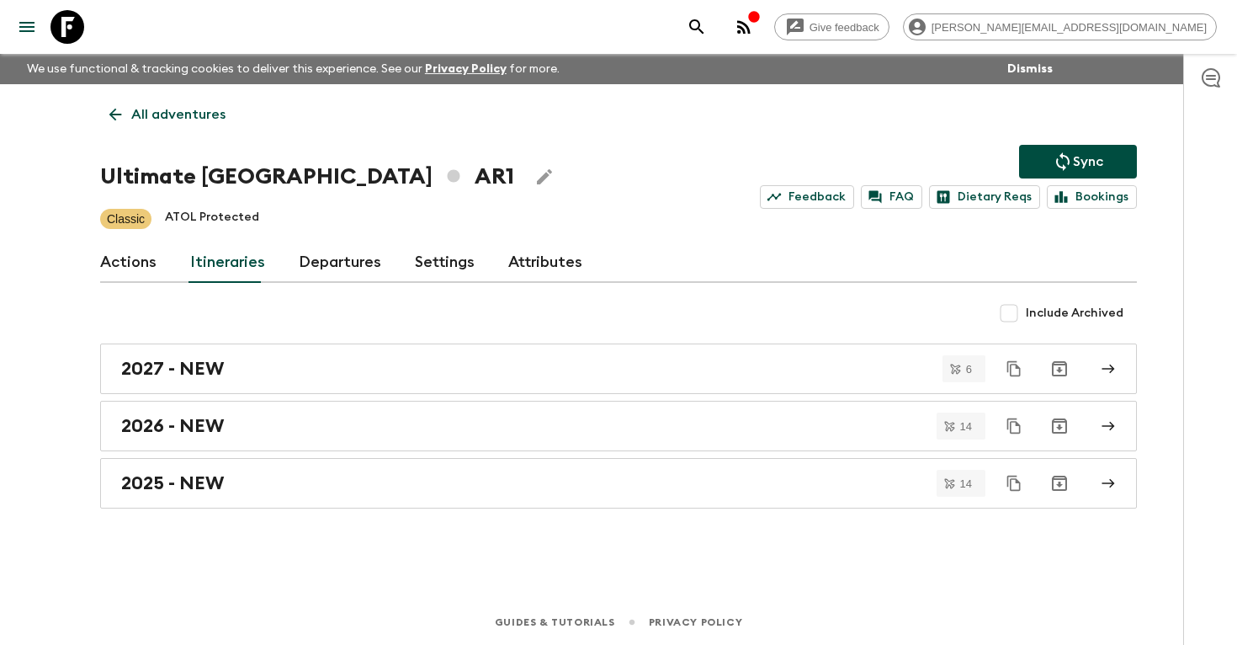
click at [337, 264] on link "Departures" at bounding box center [340, 262] width 82 height 40
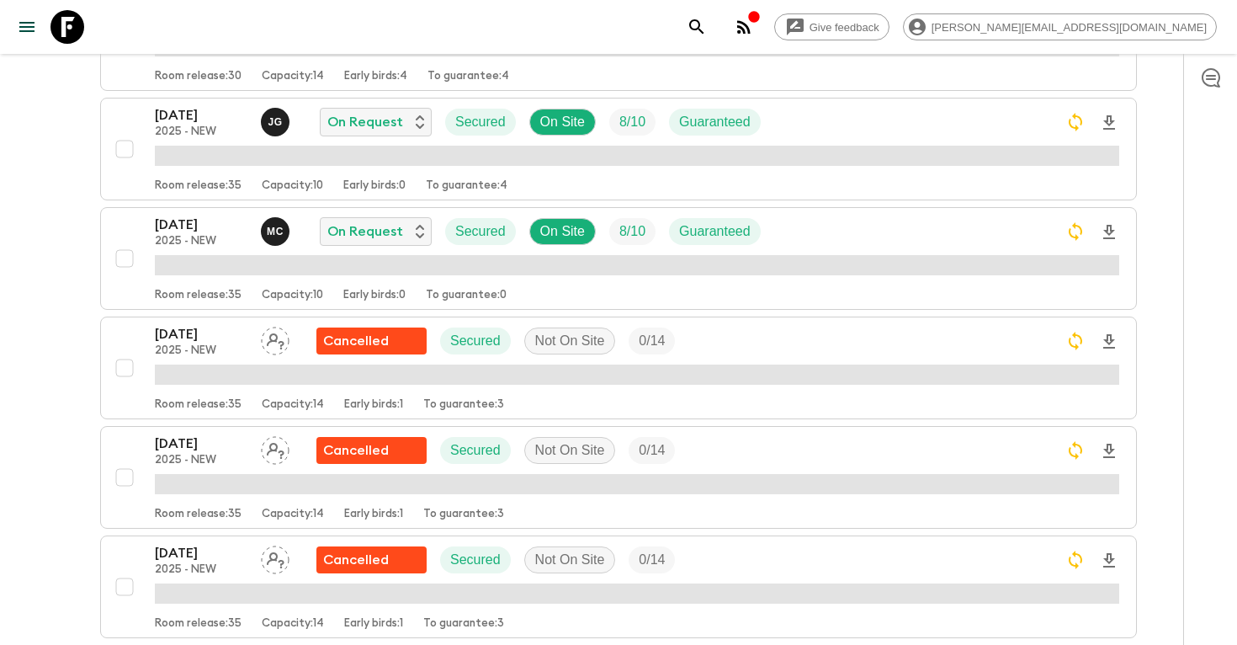
scroll to position [673, 0]
